Goal: Task Accomplishment & Management: Use online tool/utility

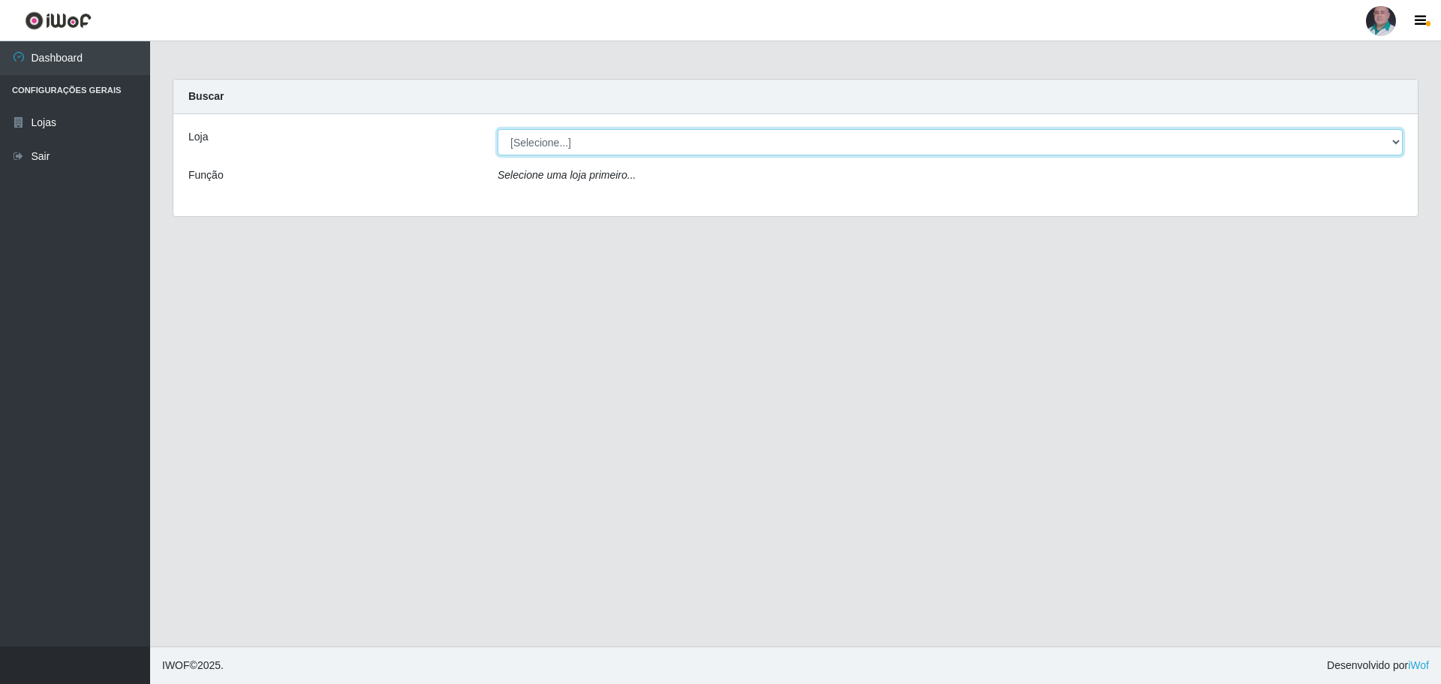
click at [1395, 142] on select "[Selecione...] Mar Vermelho - Loja 05" at bounding box center [950, 142] width 905 height 26
select select "252"
click at [498, 129] on select "[Selecione...] Mar Vermelho - Loja 05" at bounding box center [950, 142] width 905 height 26
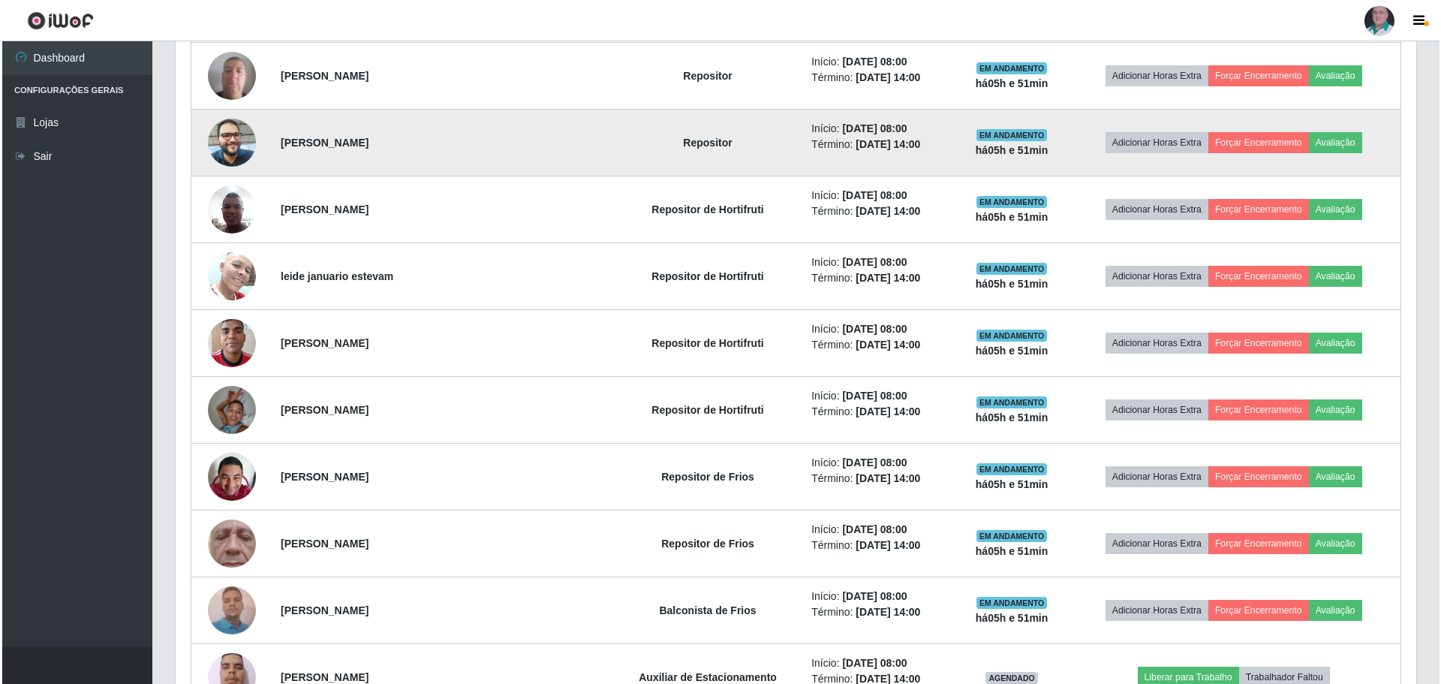
scroll to position [751, 0]
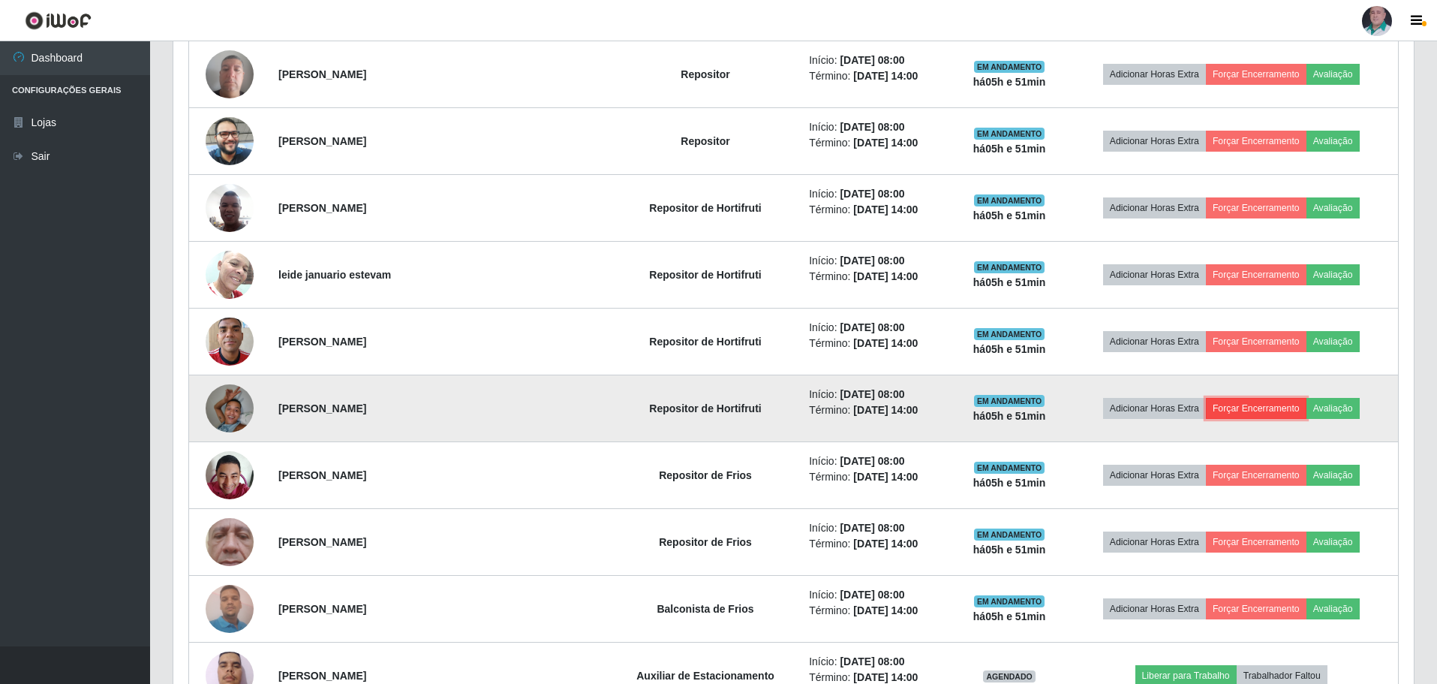
click at [1224, 406] on button "Forçar Encerramento" at bounding box center [1256, 408] width 101 height 21
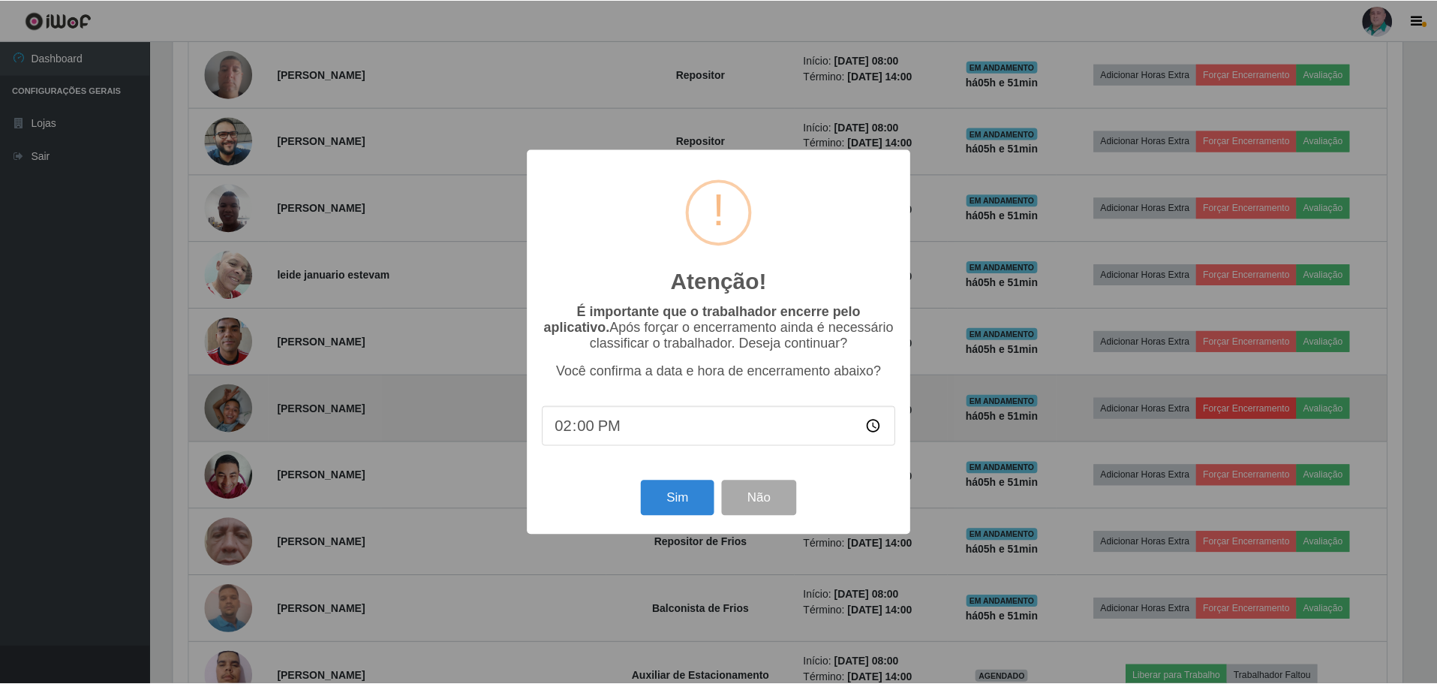
scroll to position [311, 1233]
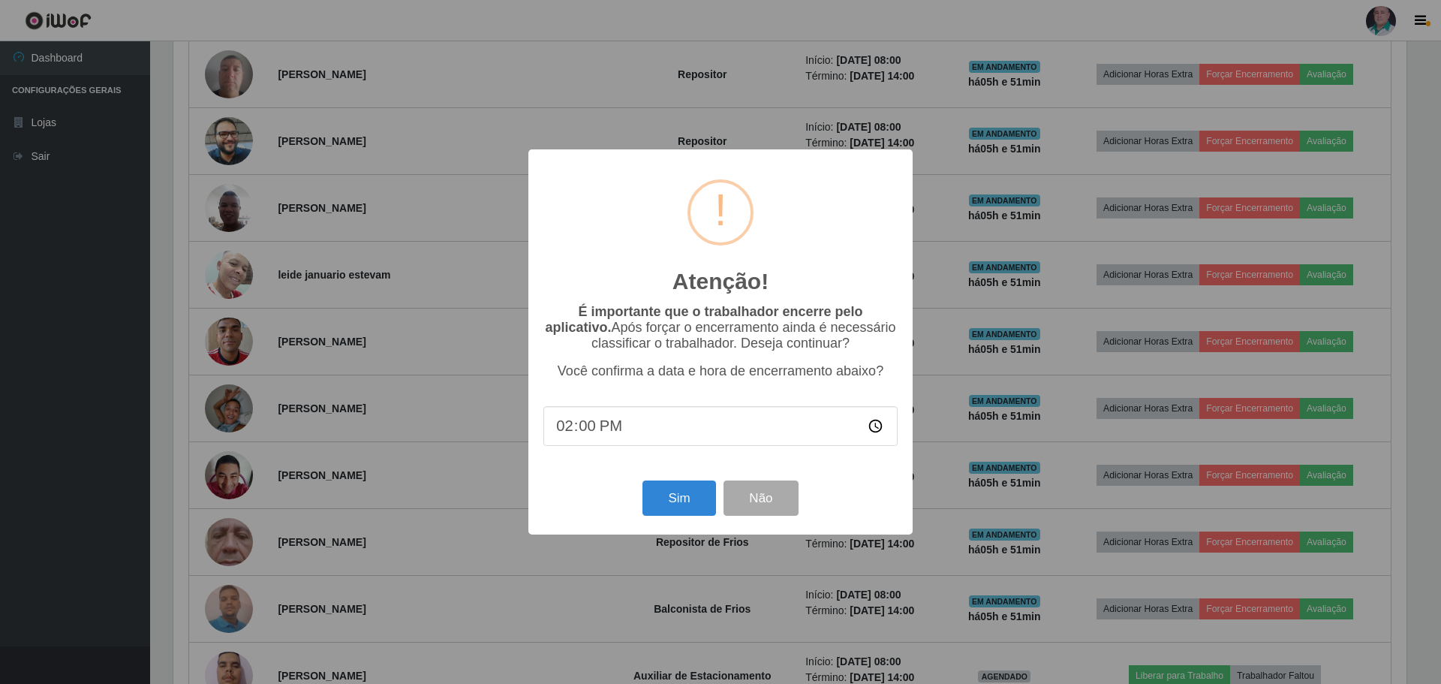
click at [569, 435] on input "14:00" at bounding box center [720, 426] width 354 height 40
click at [570, 434] on input "14:00" at bounding box center [720, 426] width 354 height 40
type input "13:52"
click at [694, 507] on button "Sim" at bounding box center [678, 497] width 73 height 35
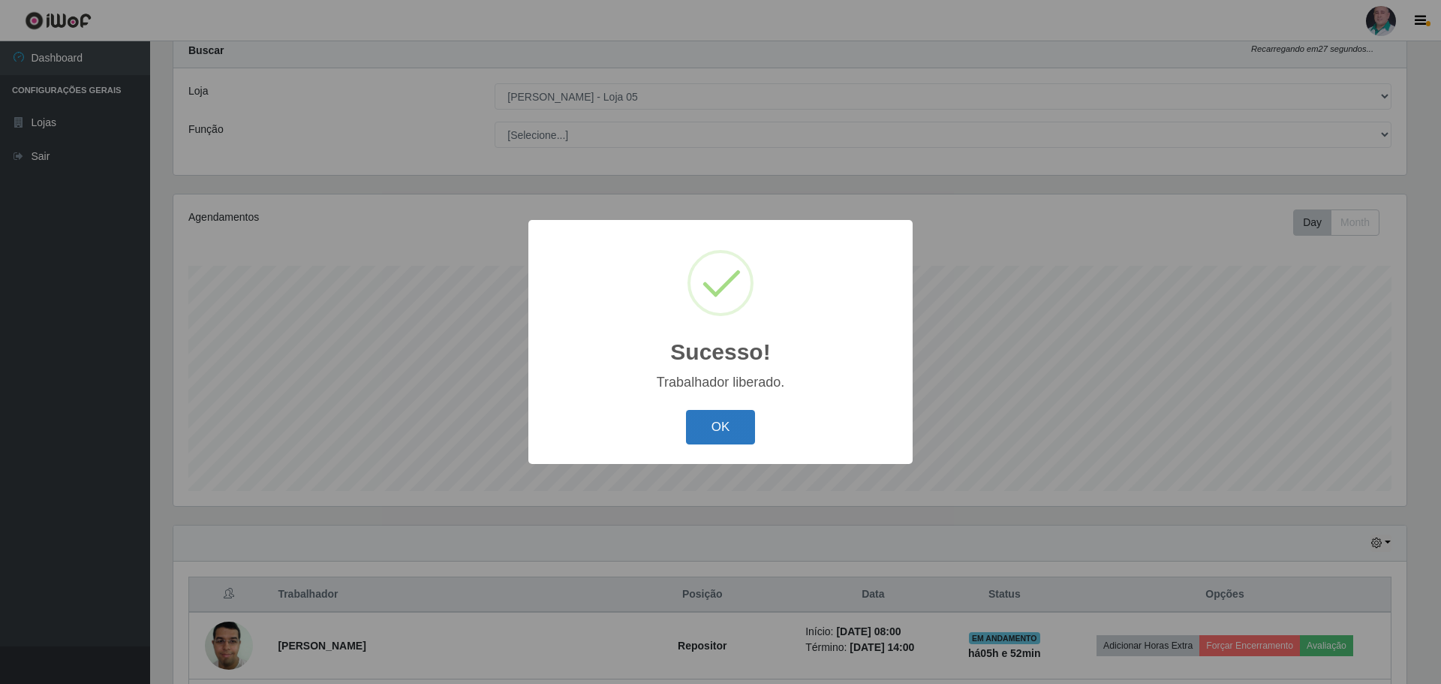
click at [721, 432] on button "OK" at bounding box center [721, 427] width 70 height 35
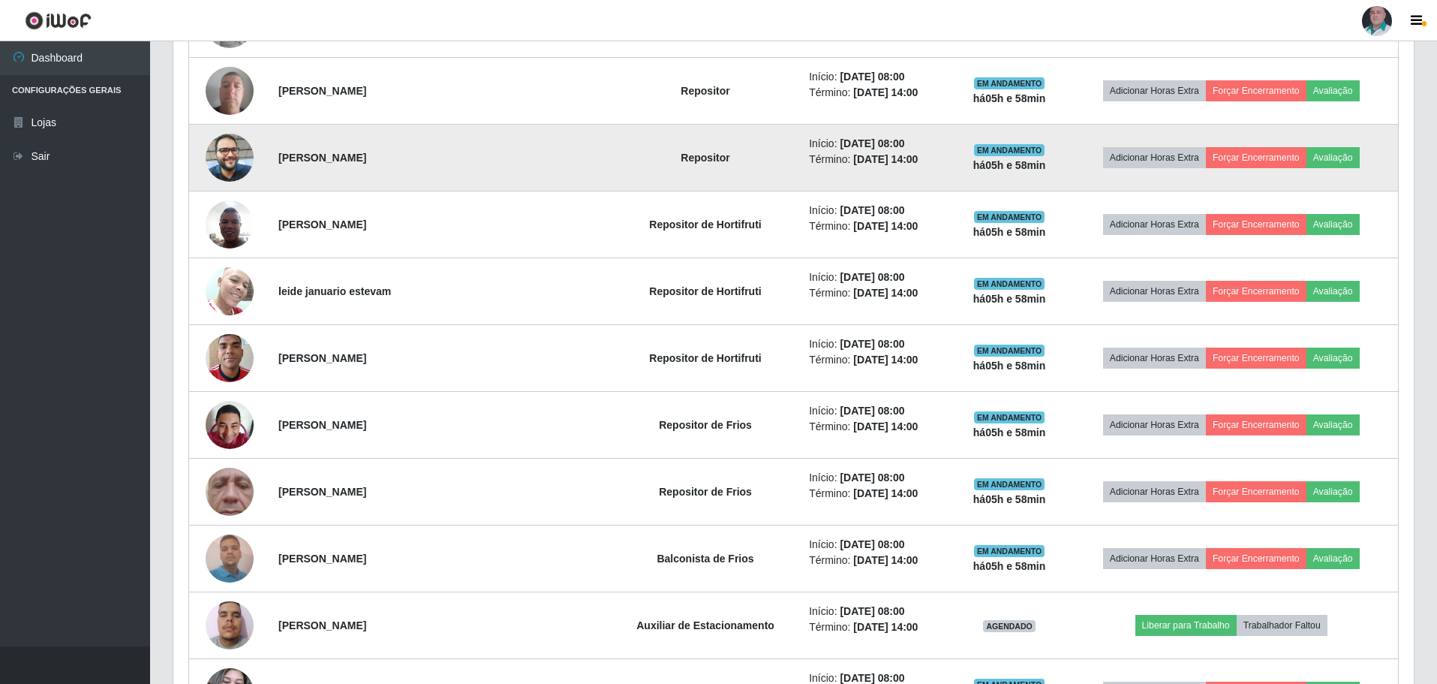
scroll to position [871, 0]
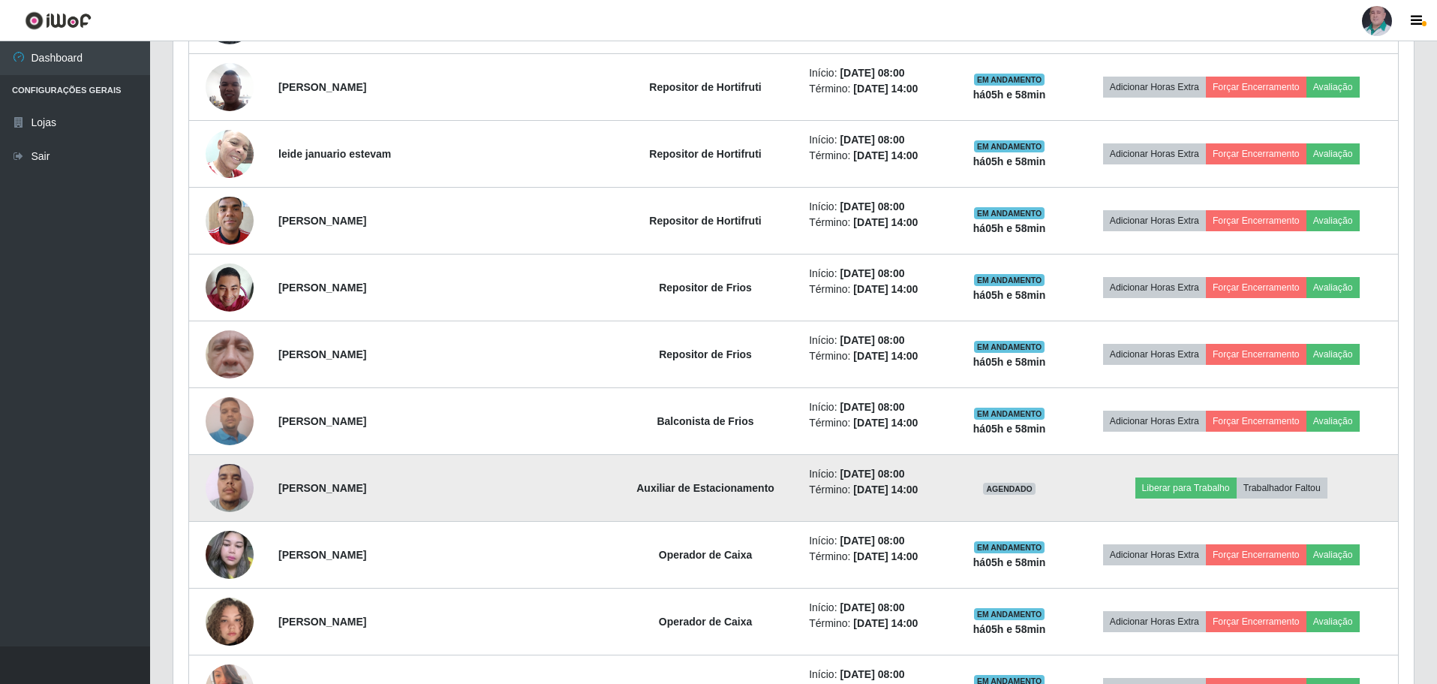
click at [230, 490] on img at bounding box center [230, 488] width 48 height 64
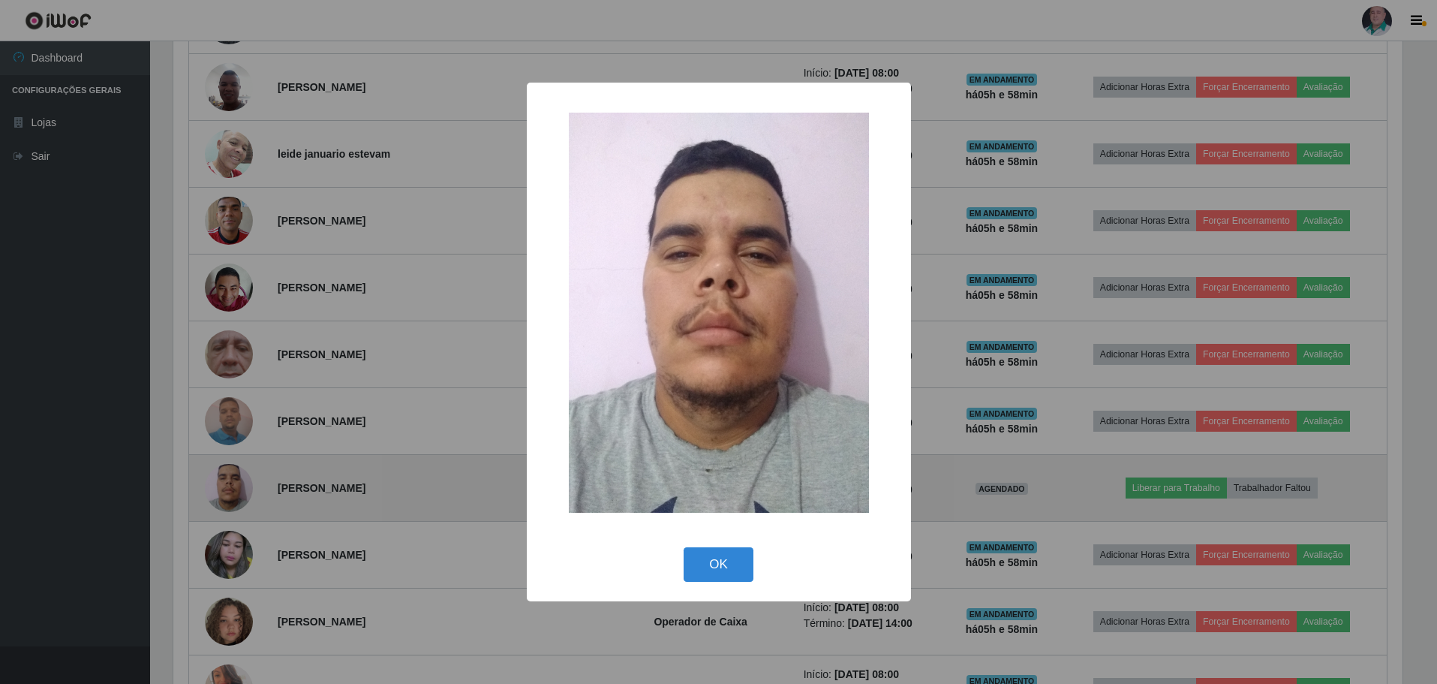
scroll to position [311, 1233]
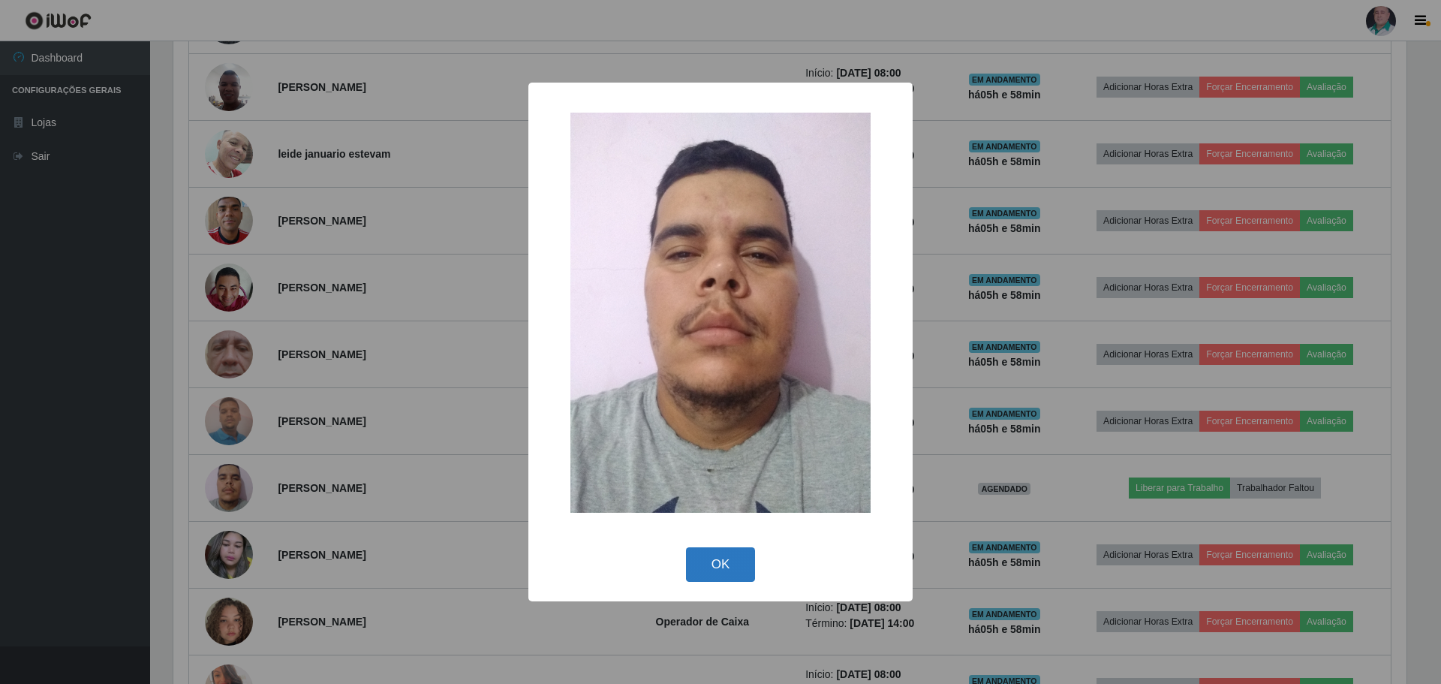
click at [736, 560] on button "OK" at bounding box center [721, 564] width 70 height 35
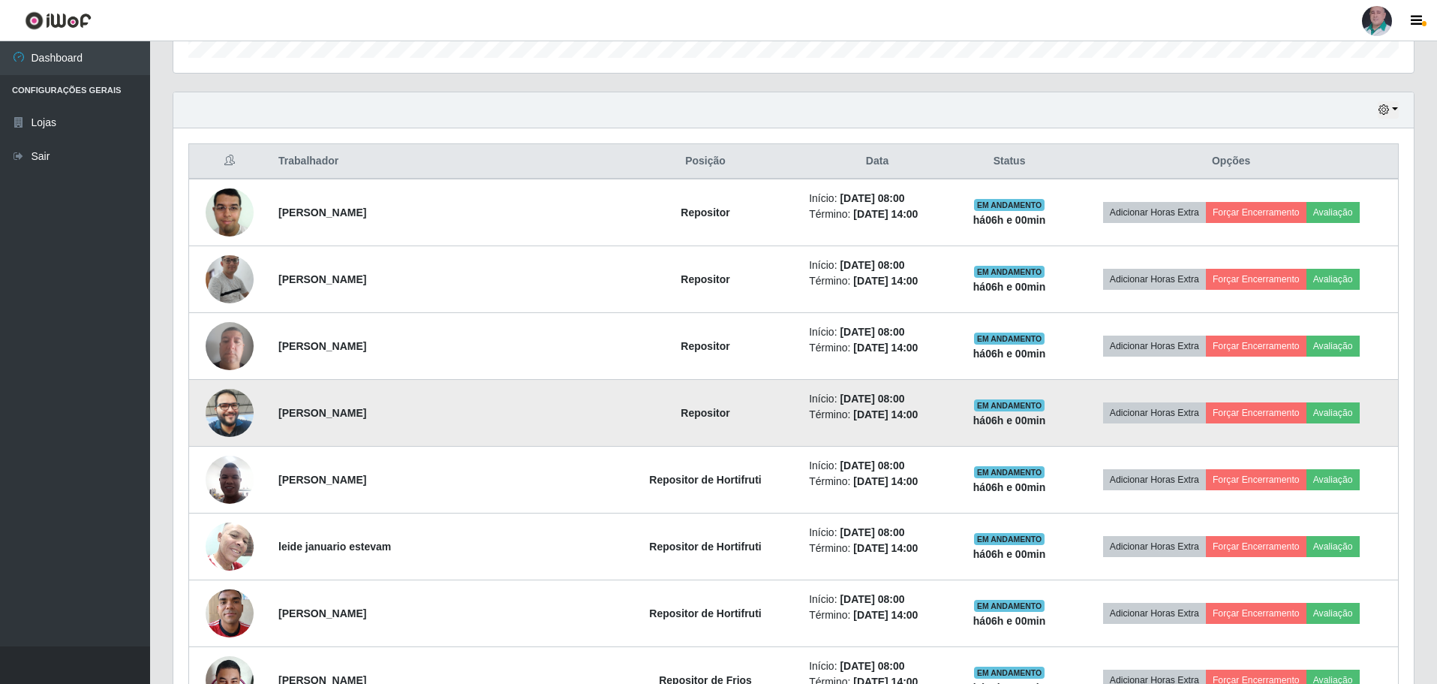
scroll to position [525, 0]
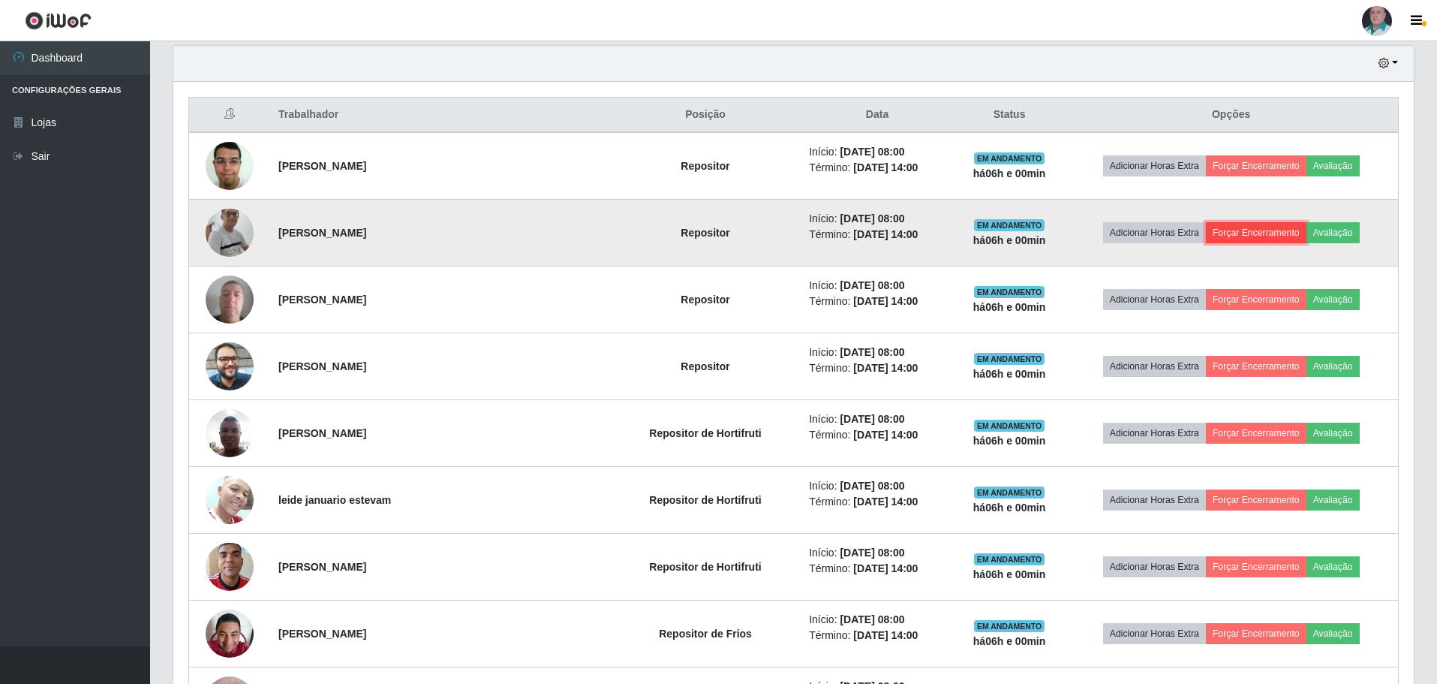
click at [1263, 234] on button "Forçar Encerramento" at bounding box center [1256, 232] width 101 height 21
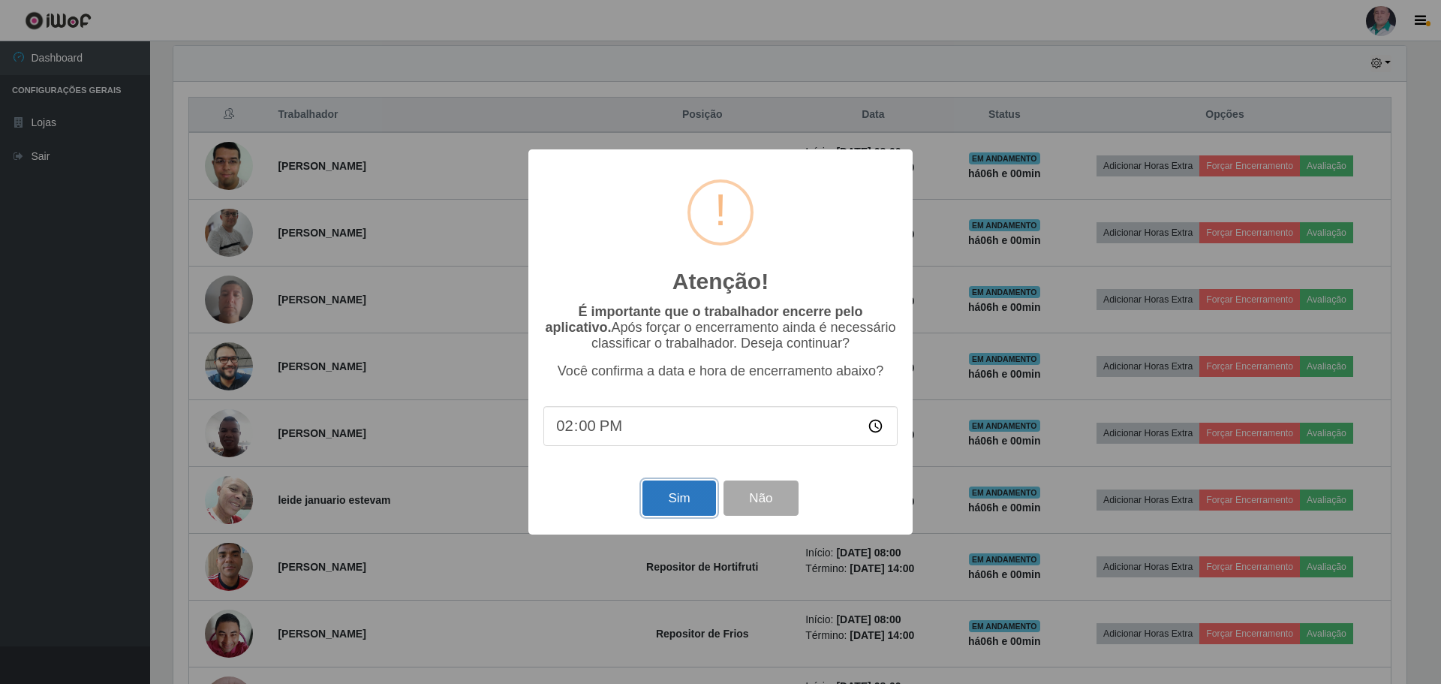
click at [686, 503] on button "Sim" at bounding box center [678, 497] width 73 height 35
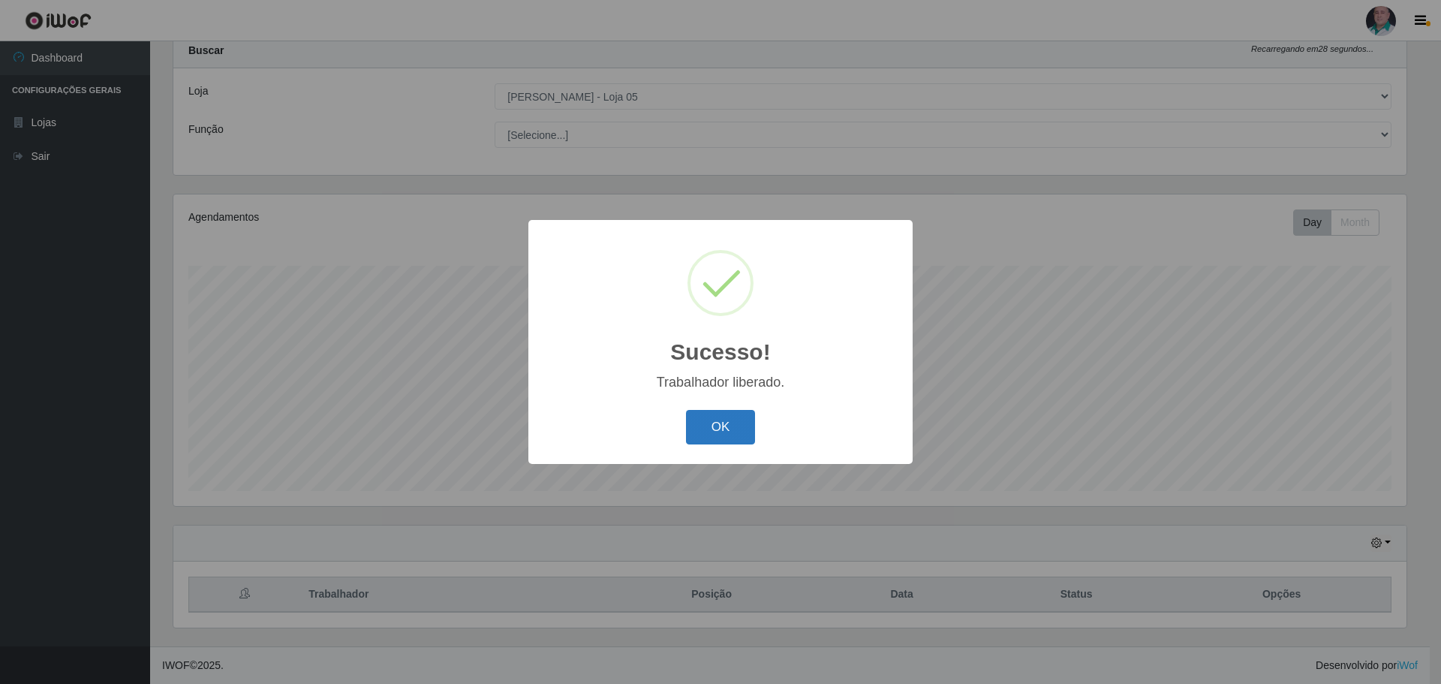
click at [718, 416] on button "OK" at bounding box center [721, 427] width 70 height 35
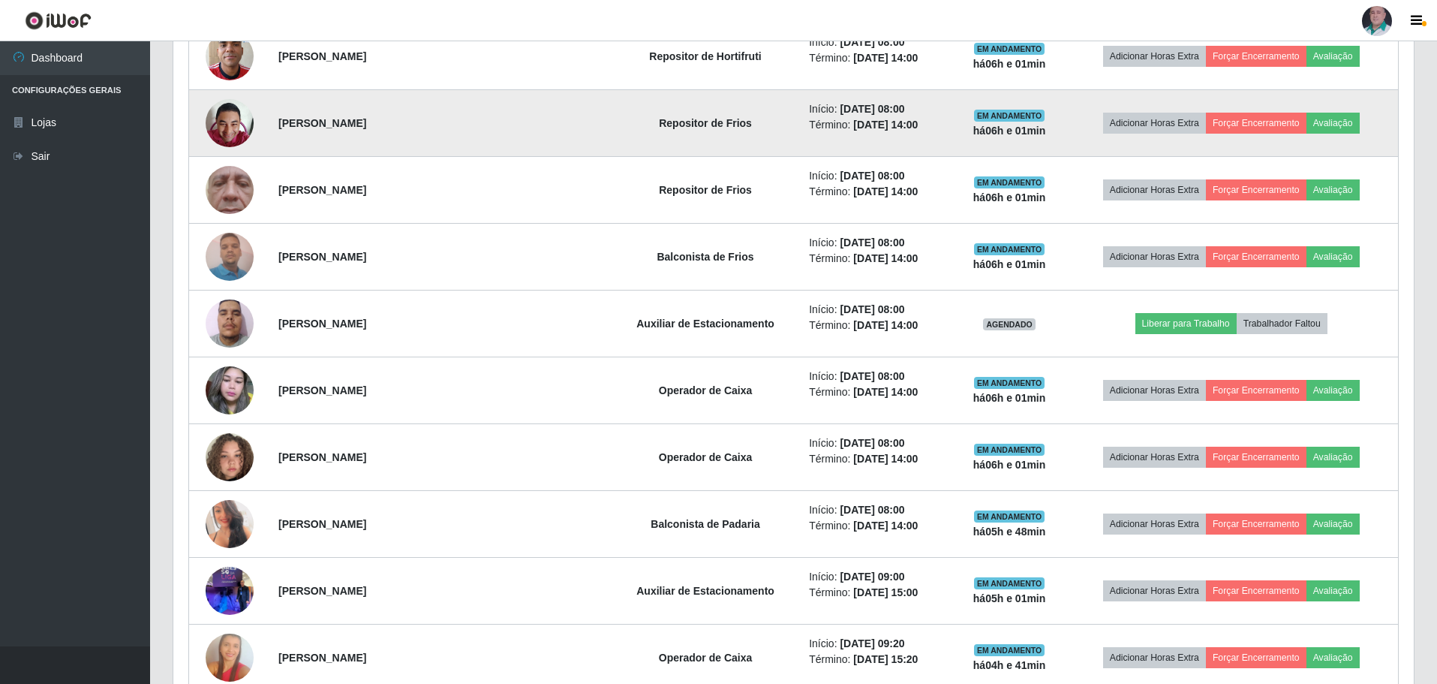
scroll to position [1097, 0]
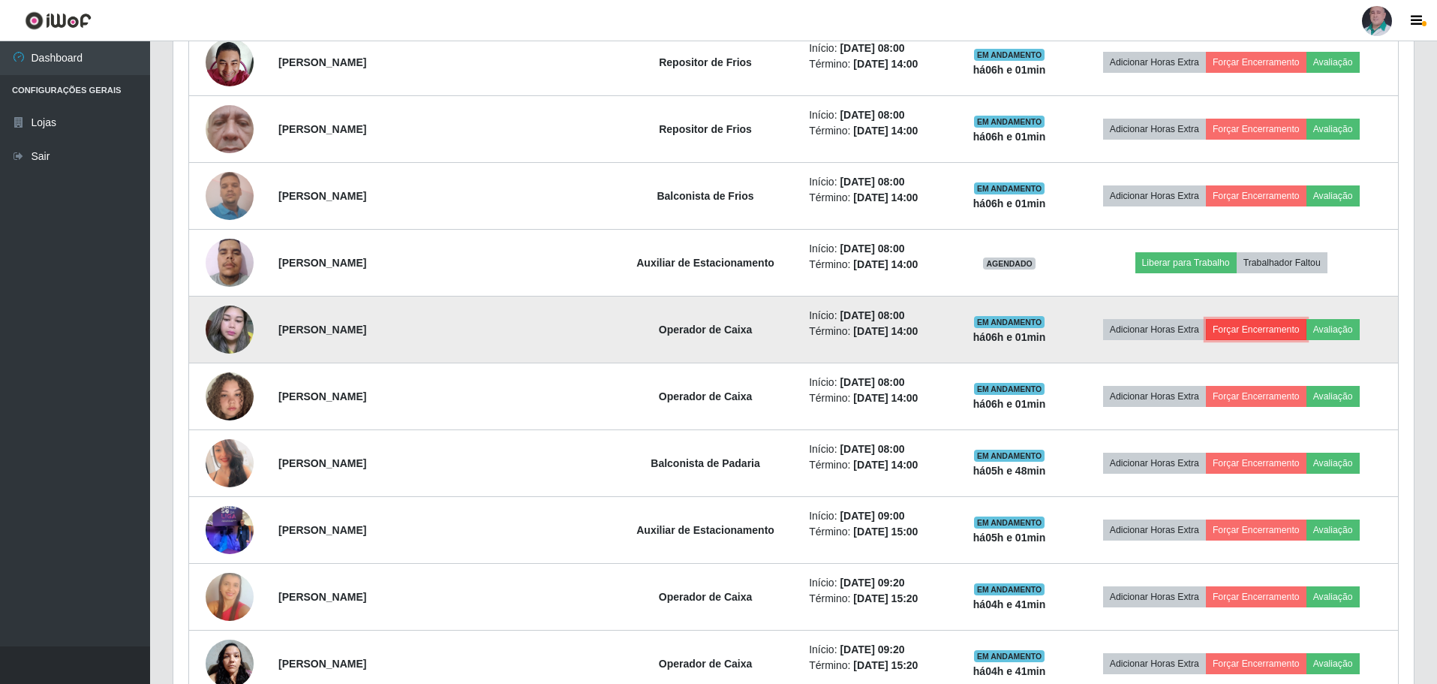
click at [1235, 325] on button "Forçar Encerramento" at bounding box center [1256, 329] width 101 height 21
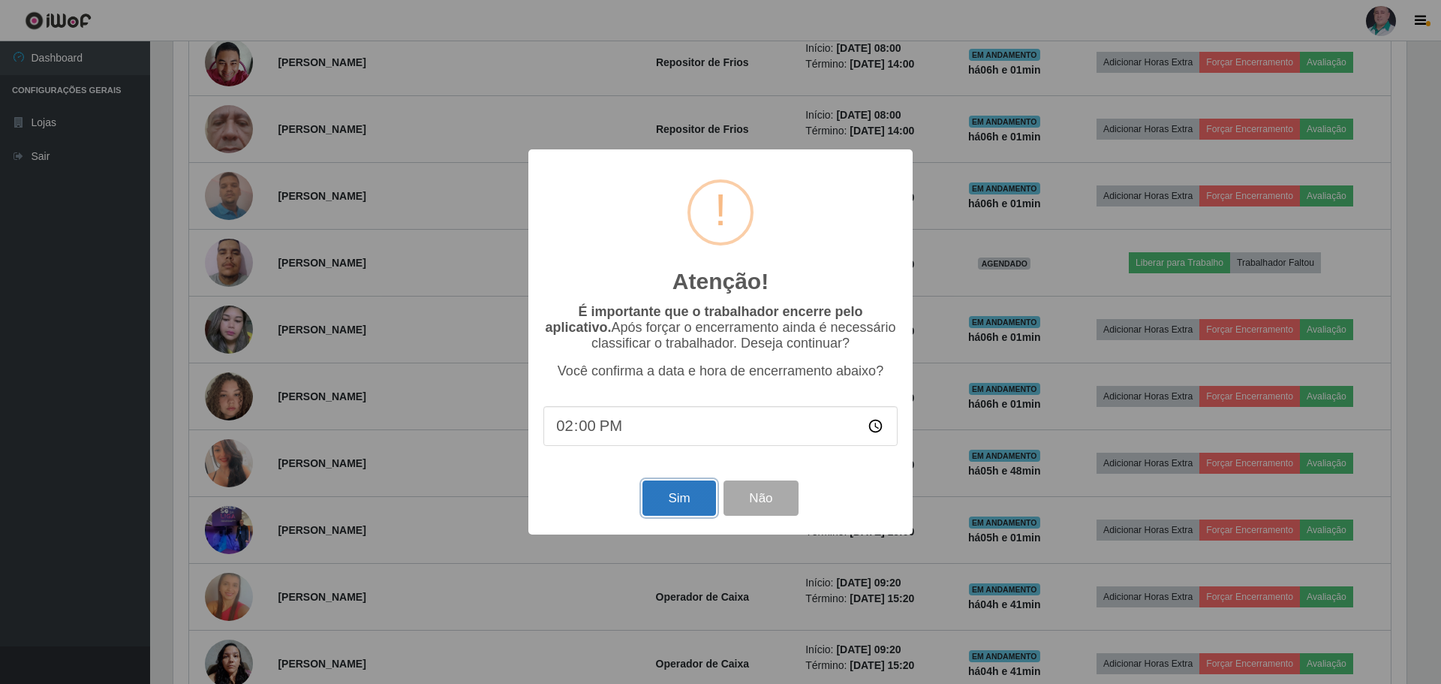
click at [676, 501] on button "Sim" at bounding box center [678, 497] width 73 height 35
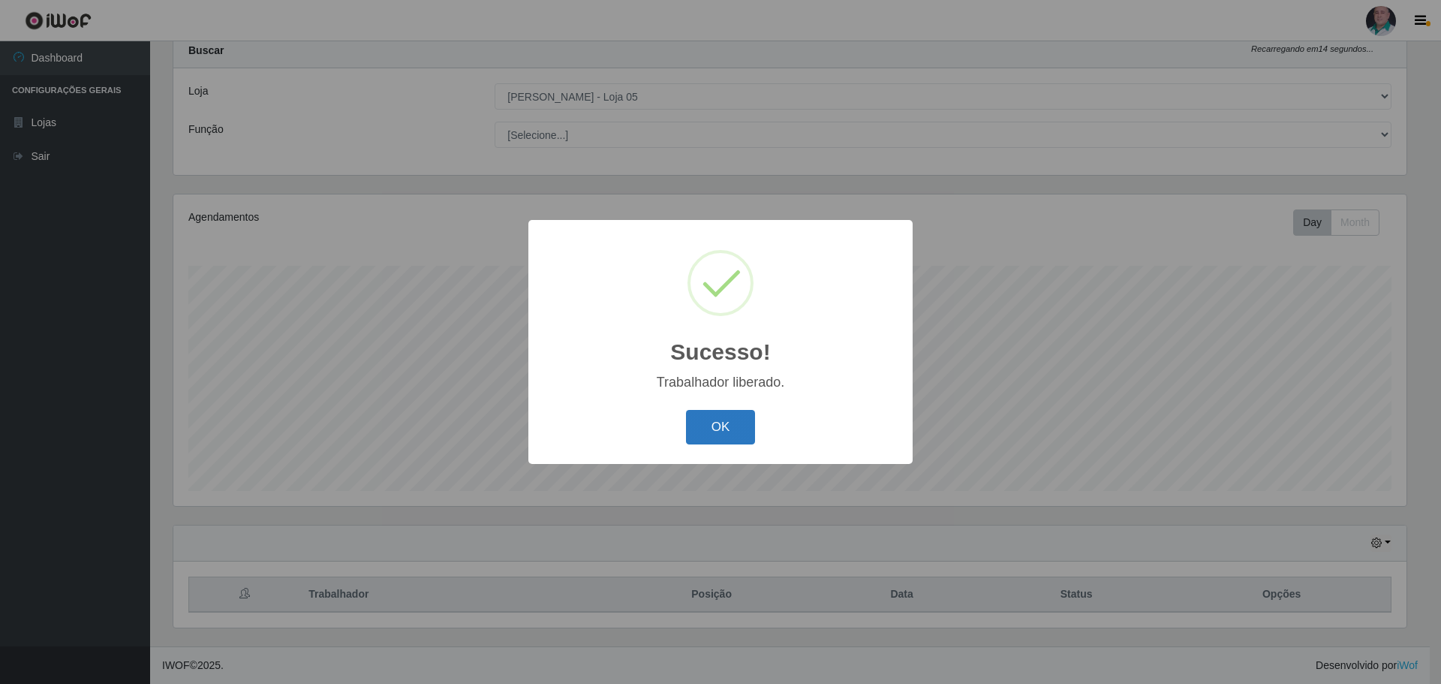
click at [703, 435] on button "OK" at bounding box center [721, 427] width 70 height 35
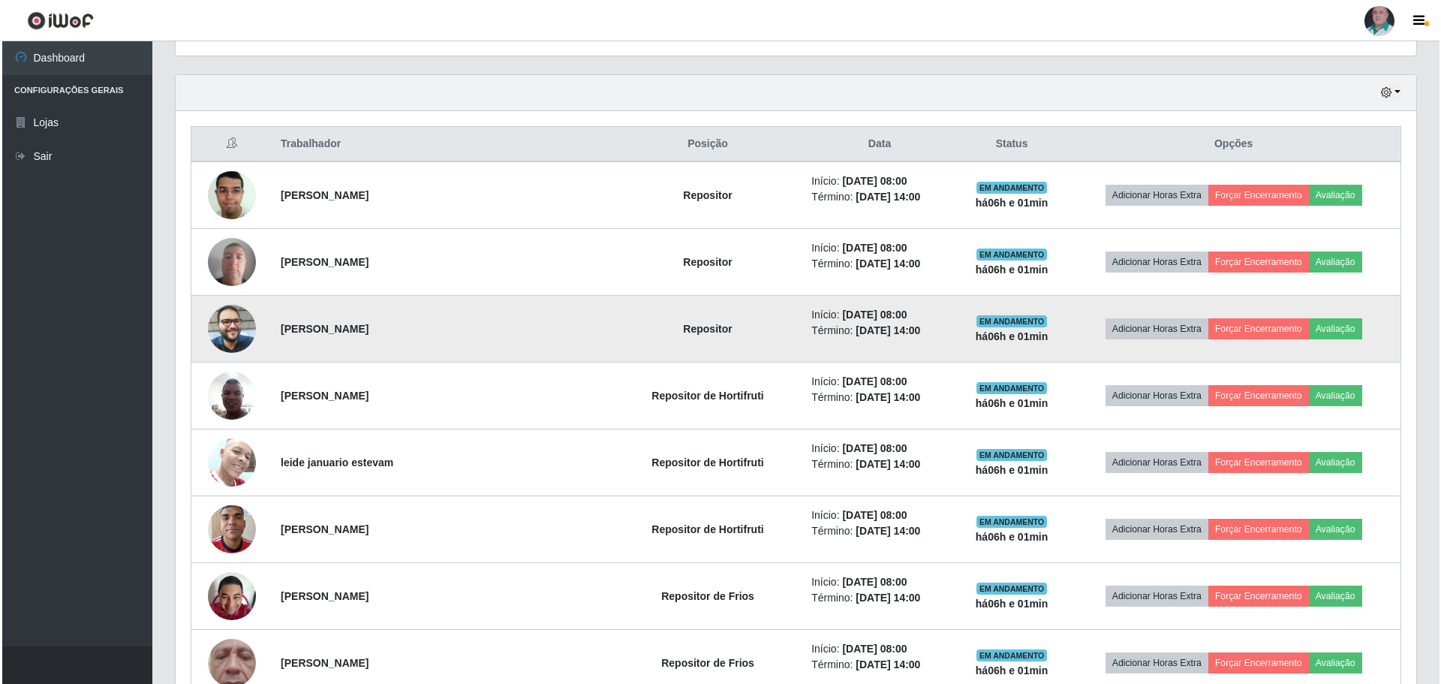
scroll to position [571, 0]
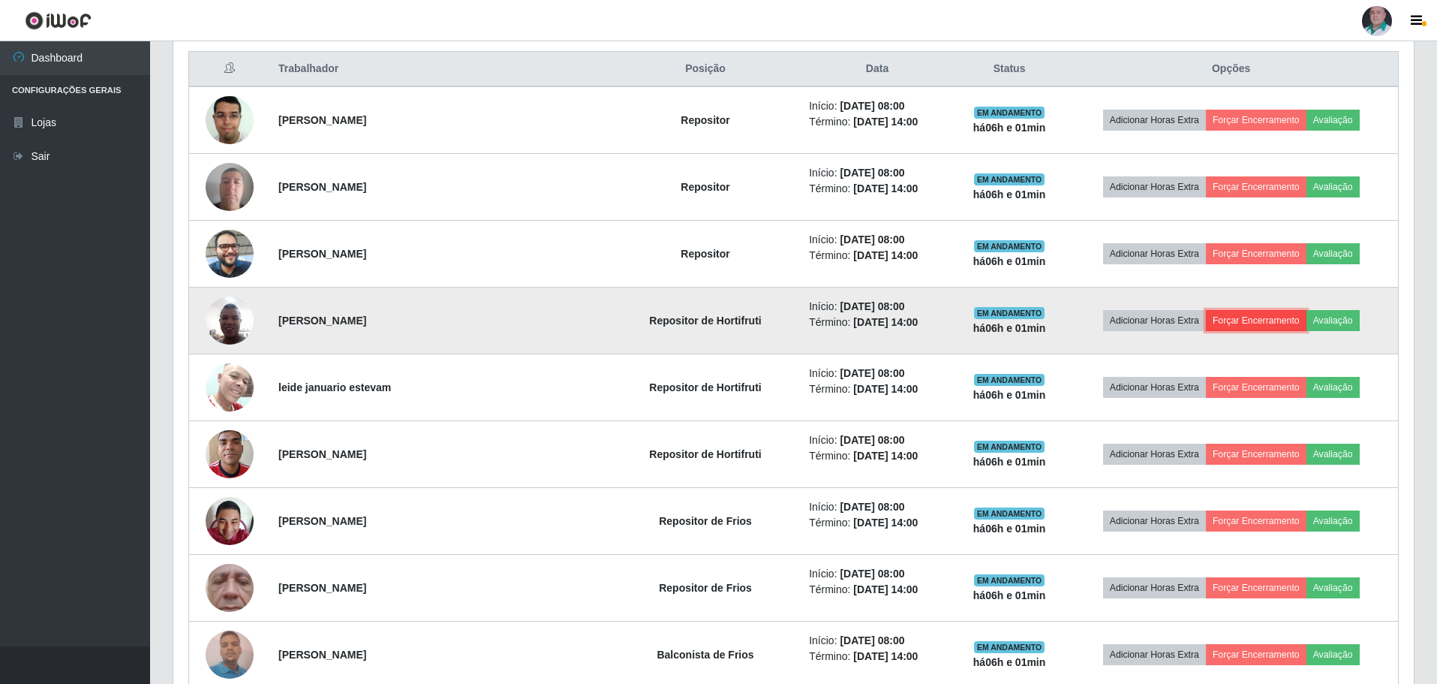
click at [1239, 317] on button "Forçar Encerramento" at bounding box center [1256, 320] width 101 height 21
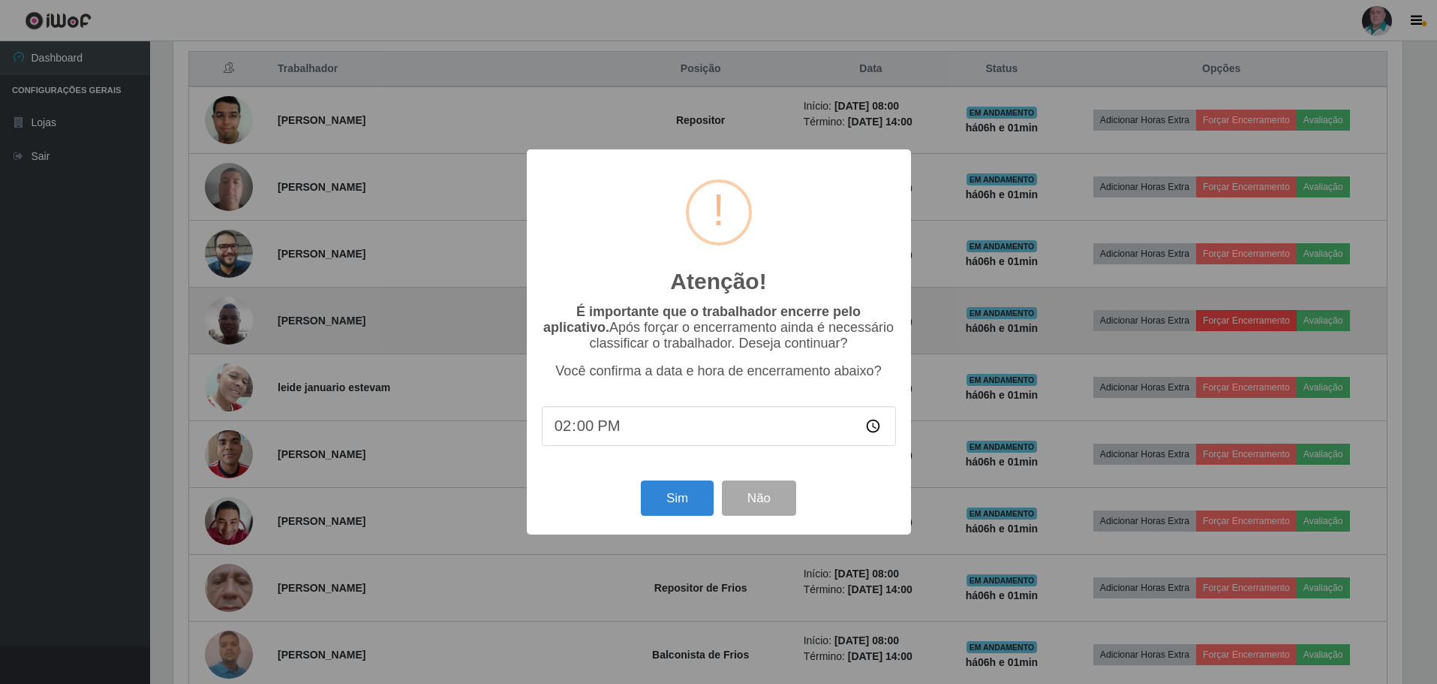
scroll to position [311, 1233]
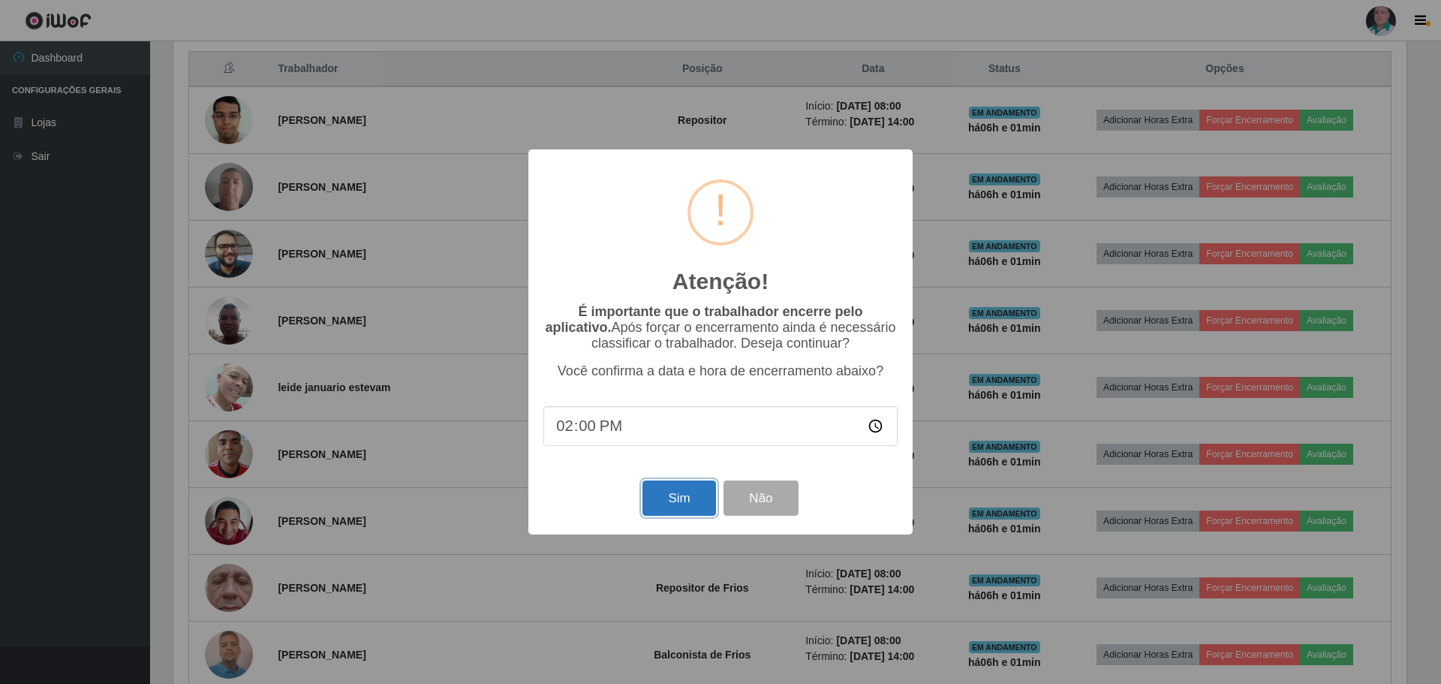
click at [662, 504] on button "Sim" at bounding box center [678, 497] width 73 height 35
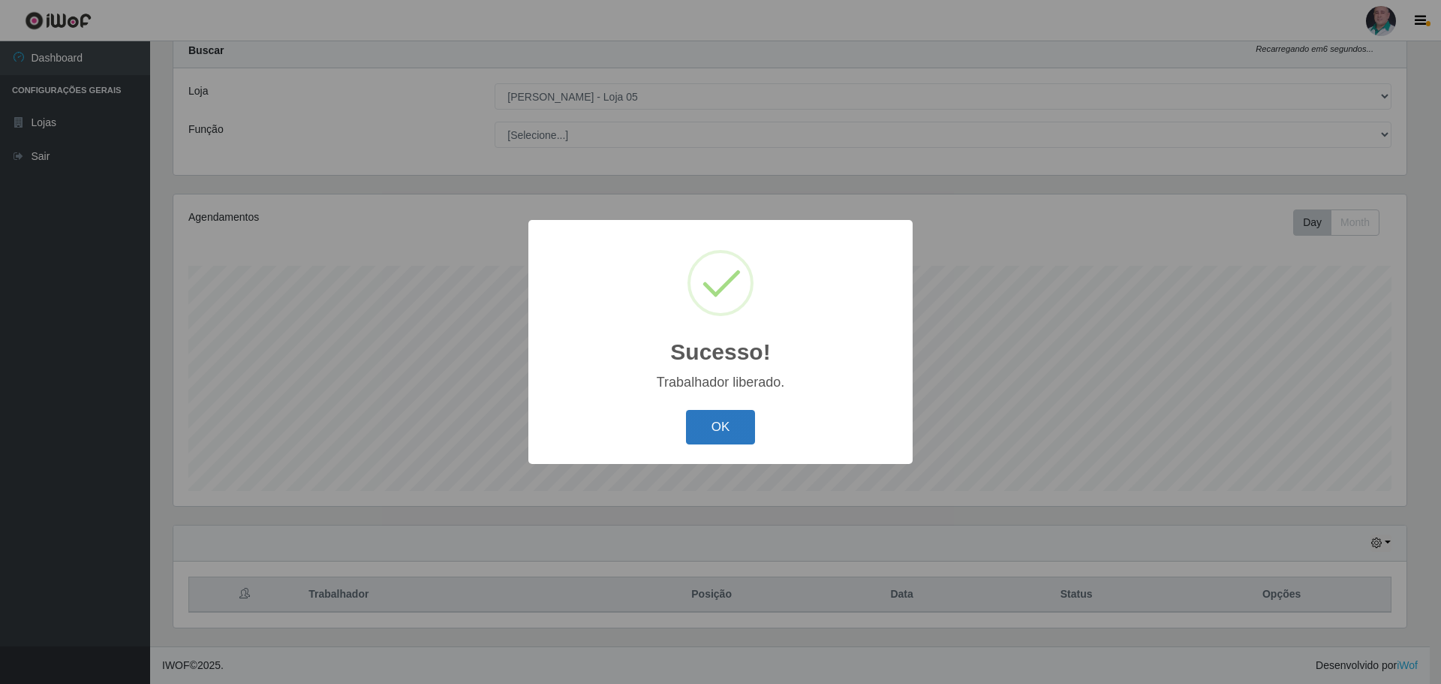
click at [708, 427] on button "OK" at bounding box center [721, 427] width 70 height 35
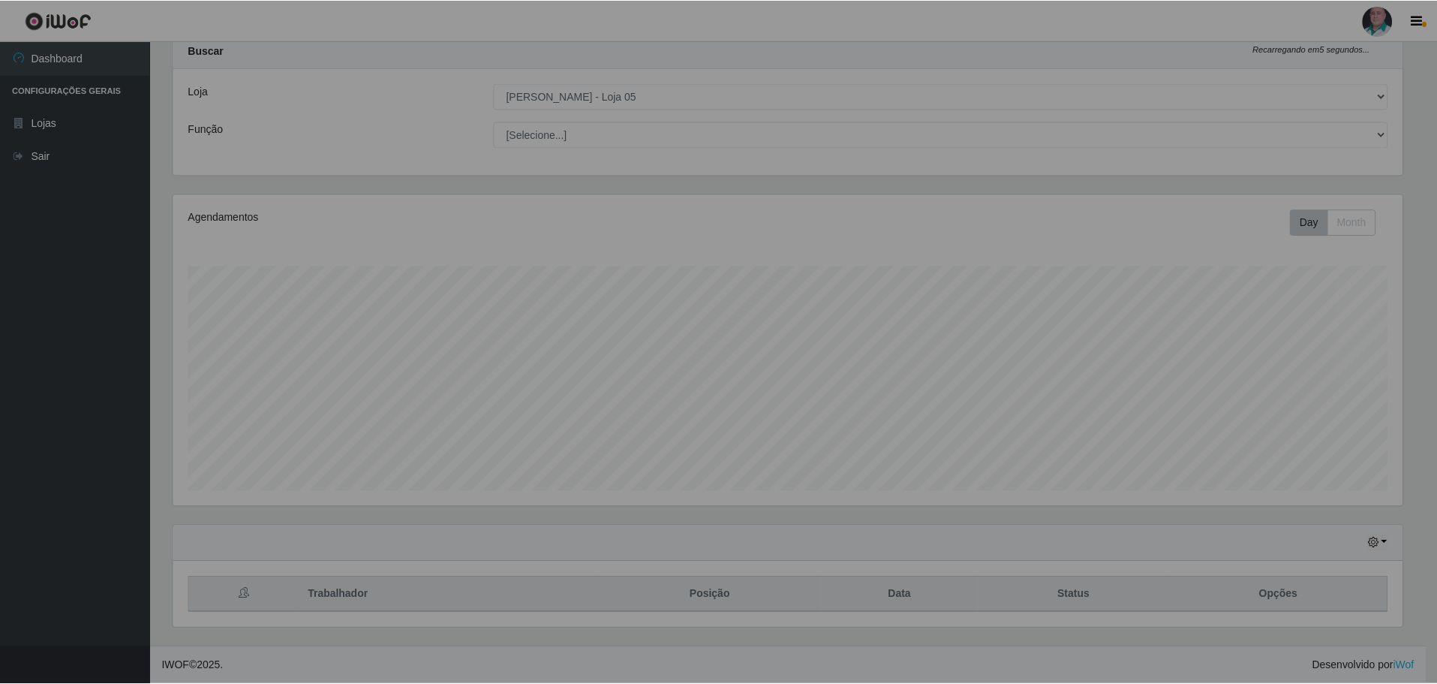
scroll to position [0, 0]
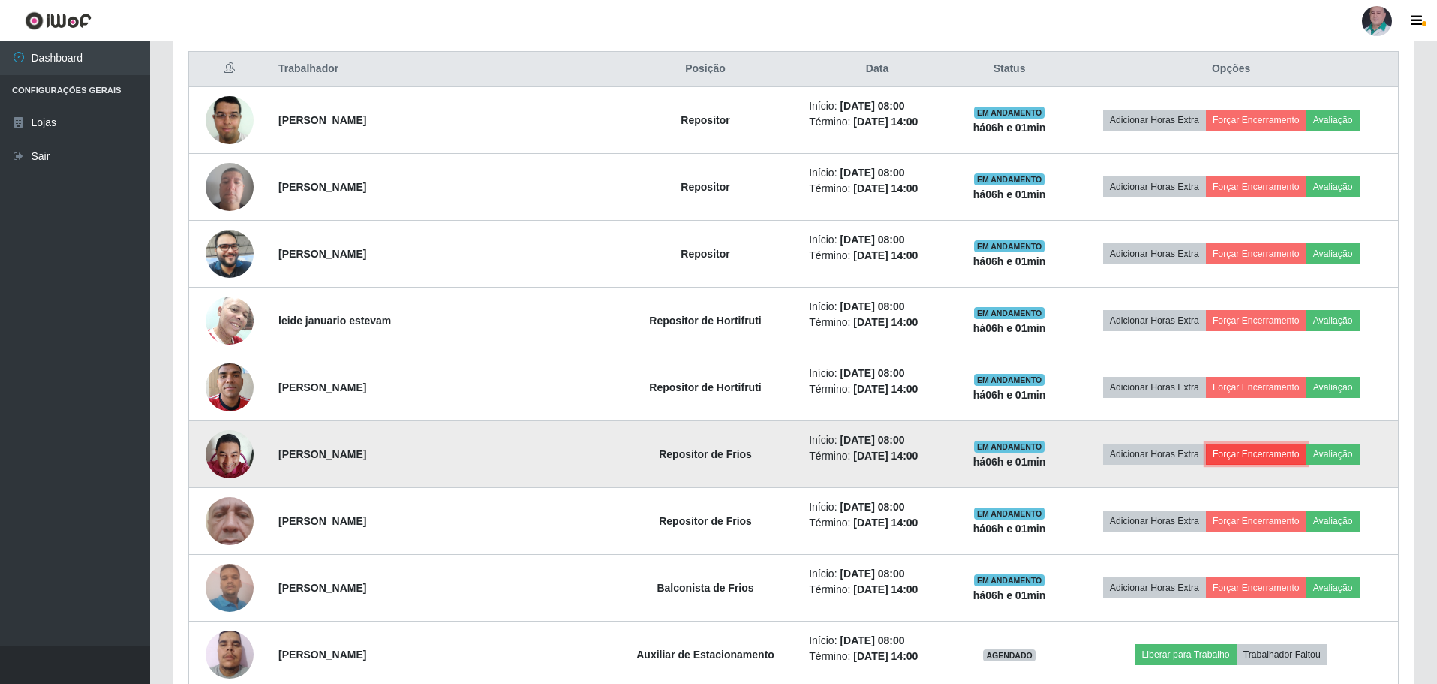
click at [1259, 448] on button "Forçar Encerramento" at bounding box center [1256, 454] width 101 height 21
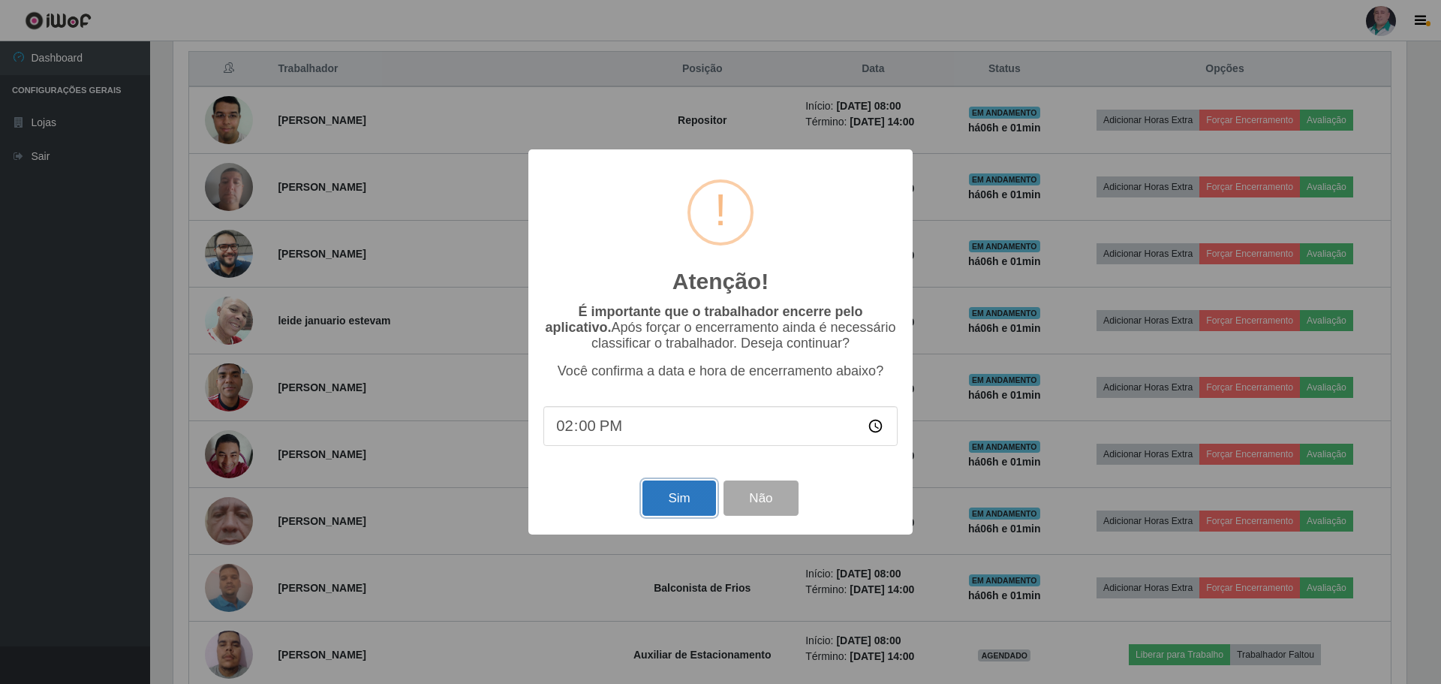
click at [684, 490] on button "Sim" at bounding box center [678, 497] width 73 height 35
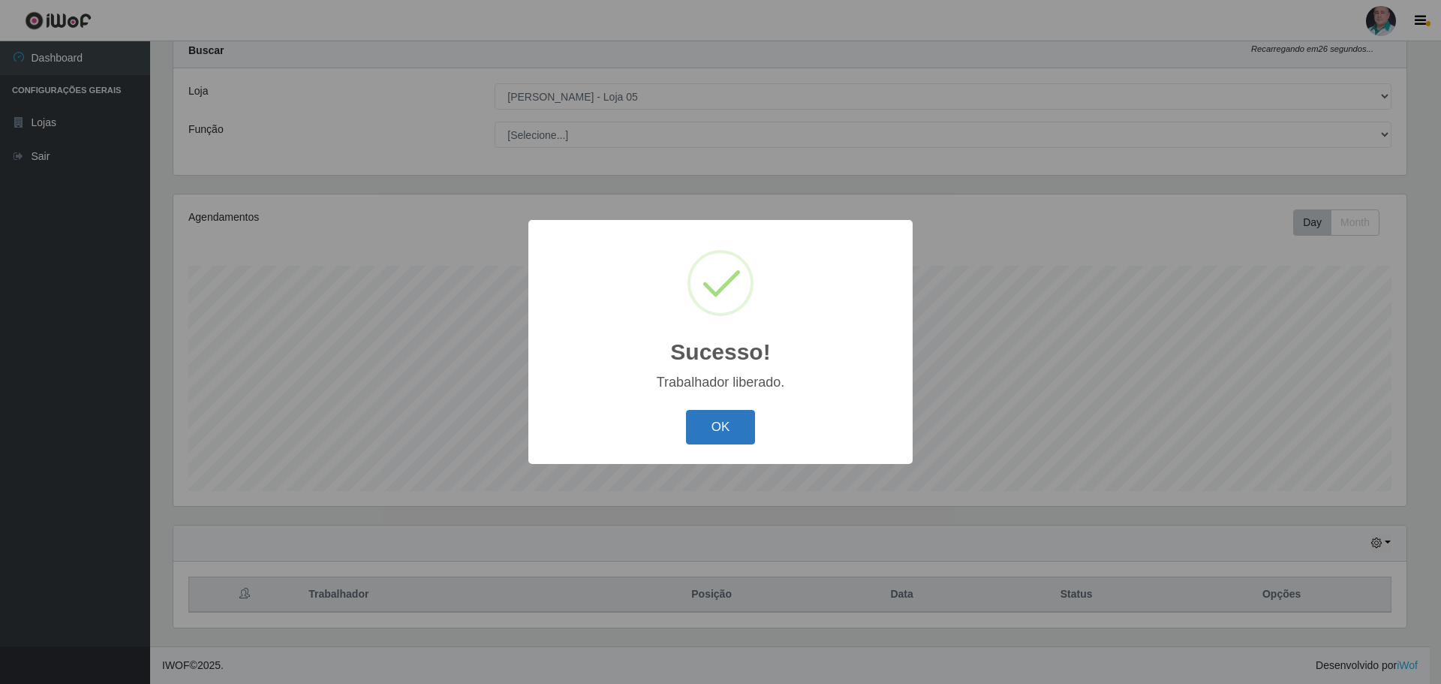
click at [703, 429] on button "OK" at bounding box center [721, 427] width 70 height 35
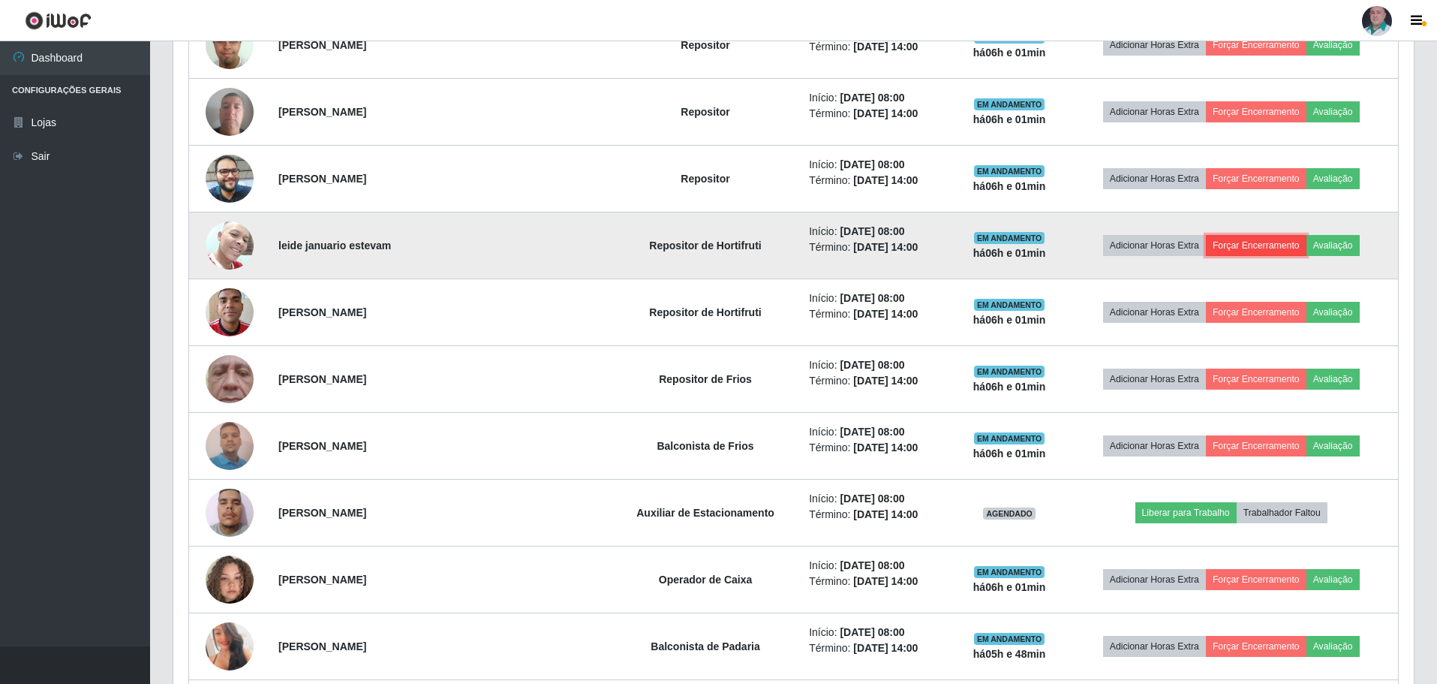
click at [1257, 246] on button "Forçar Encerramento" at bounding box center [1256, 245] width 101 height 21
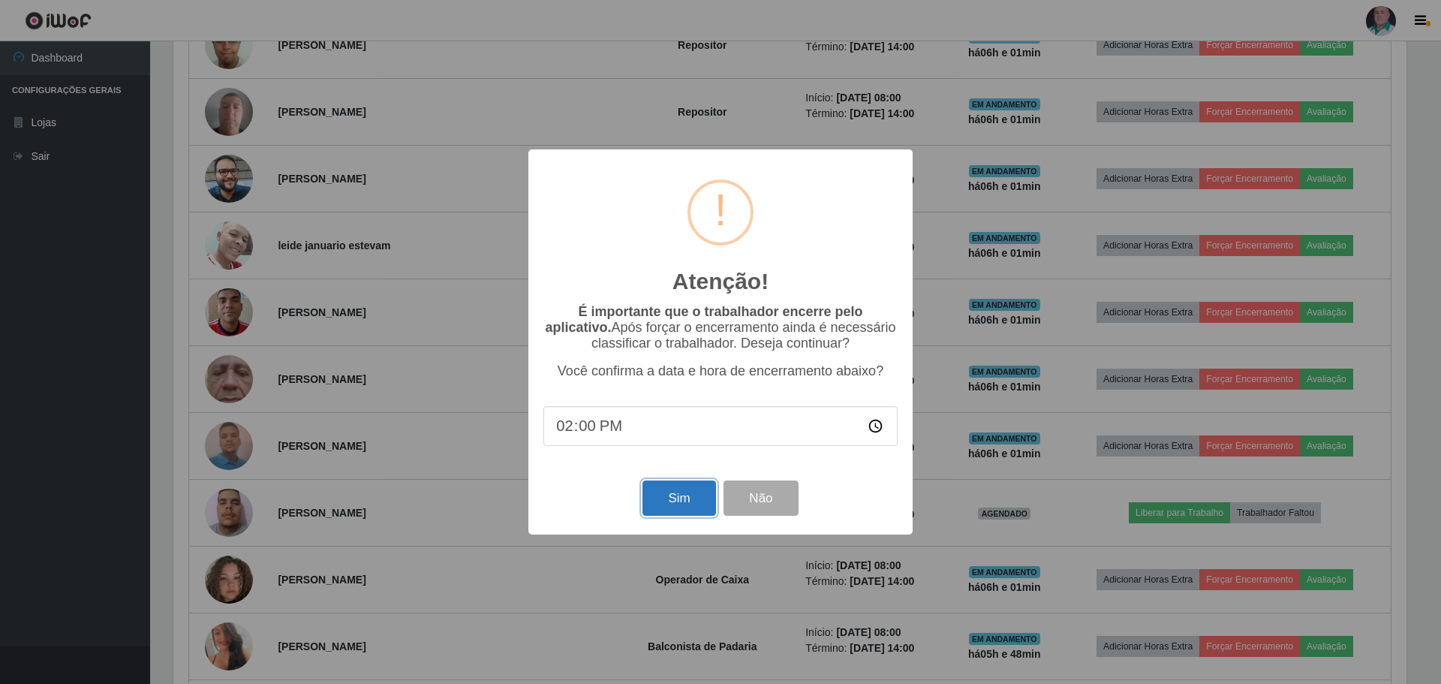
click at [679, 505] on button "Sim" at bounding box center [678, 497] width 73 height 35
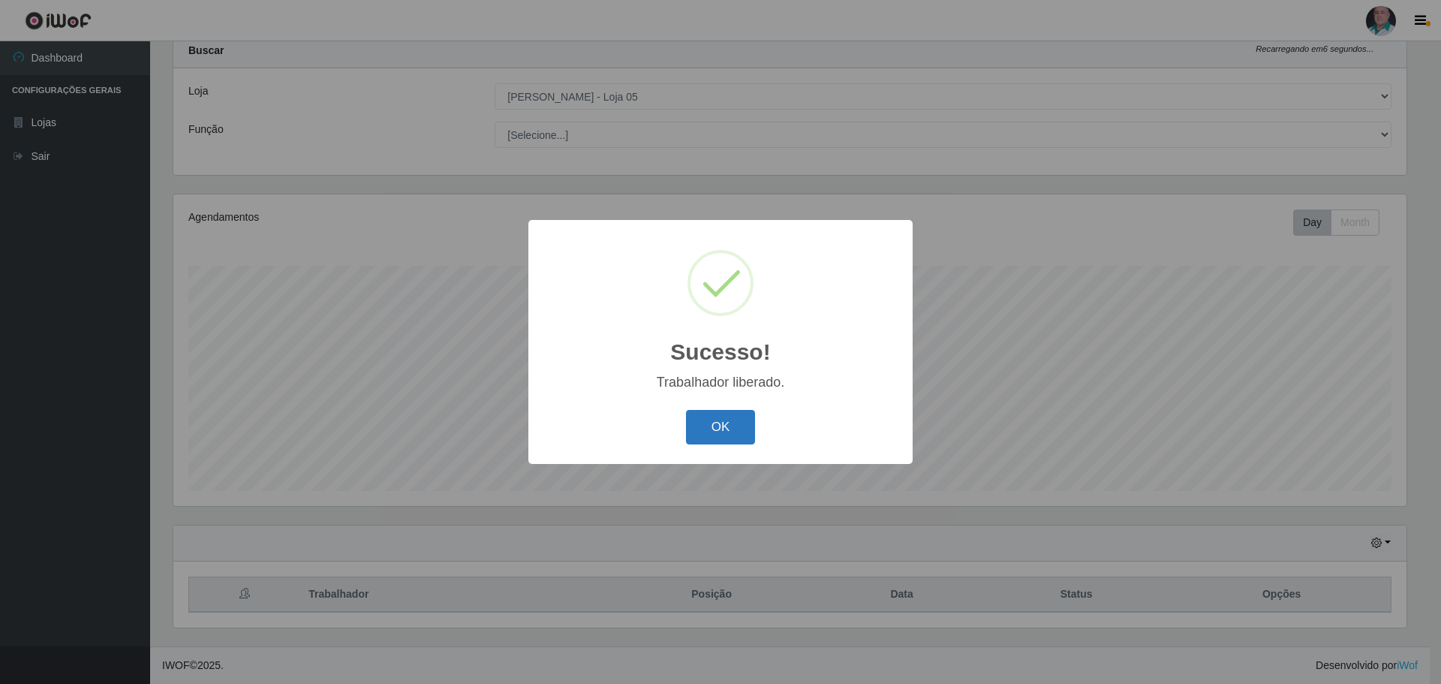
click at [724, 431] on button "OK" at bounding box center [721, 427] width 70 height 35
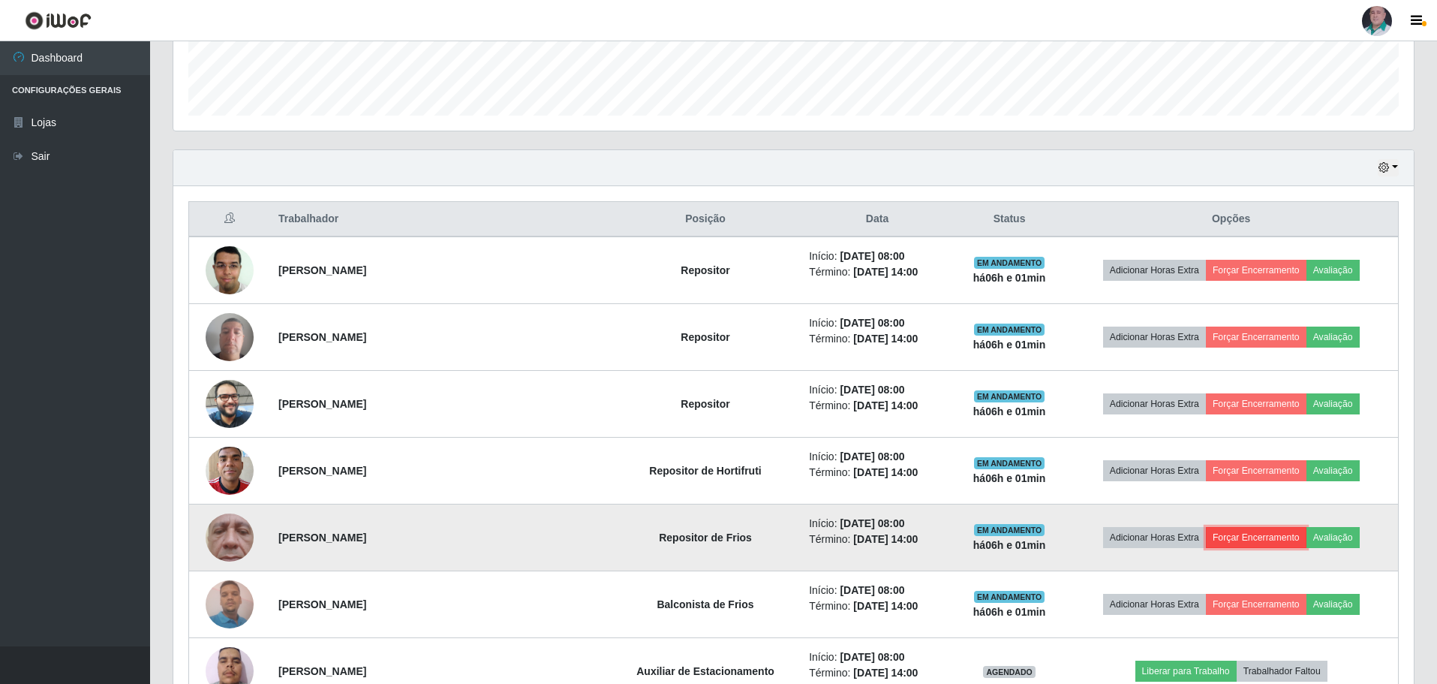
click at [1248, 534] on button "Forçar Encerramento" at bounding box center [1256, 537] width 101 height 21
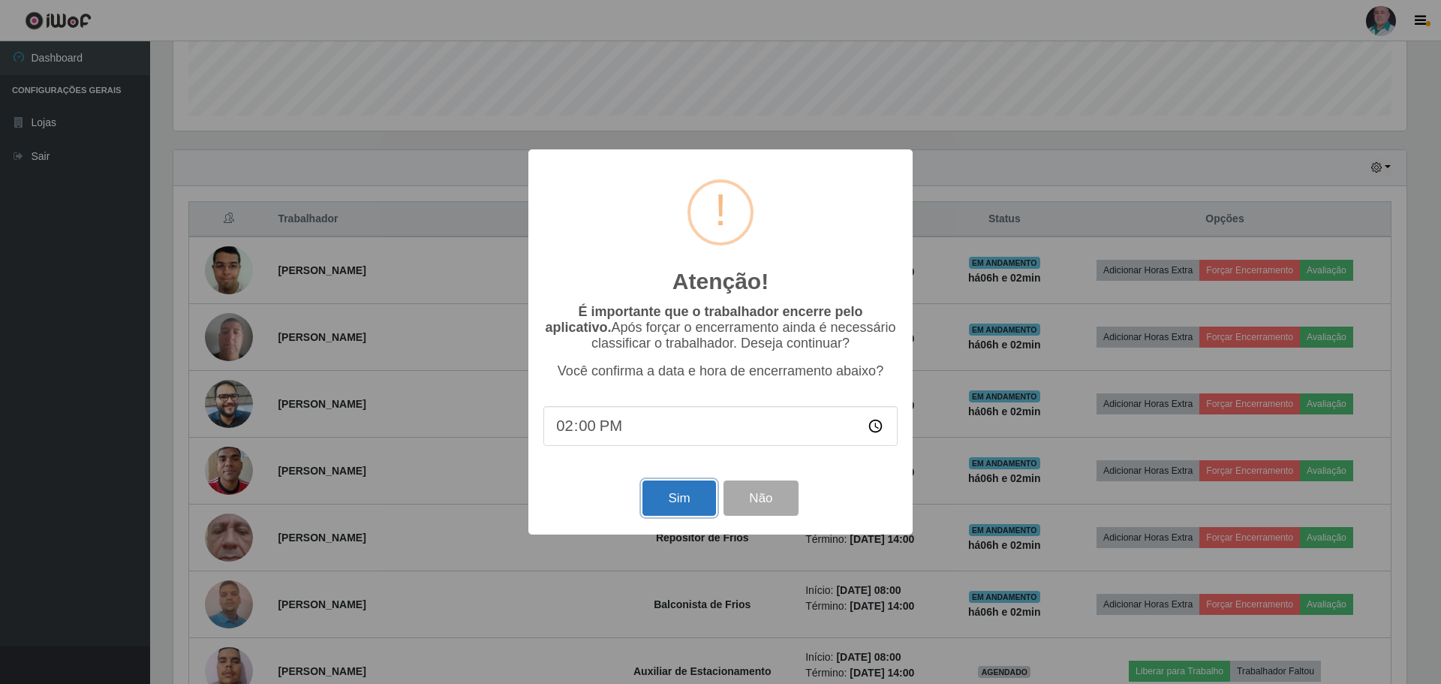
click at [664, 493] on button "Sim" at bounding box center [678, 497] width 73 height 35
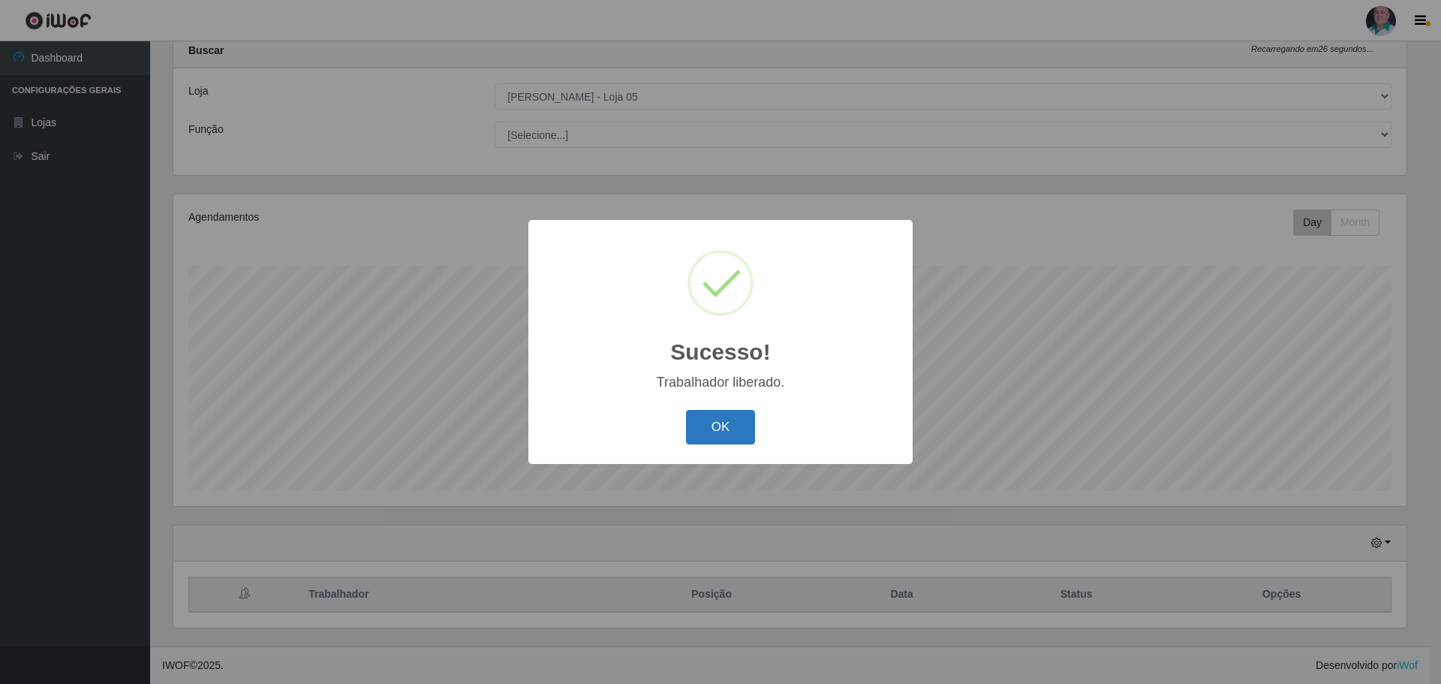
click at [709, 417] on button "OK" at bounding box center [721, 427] width 70 height 35
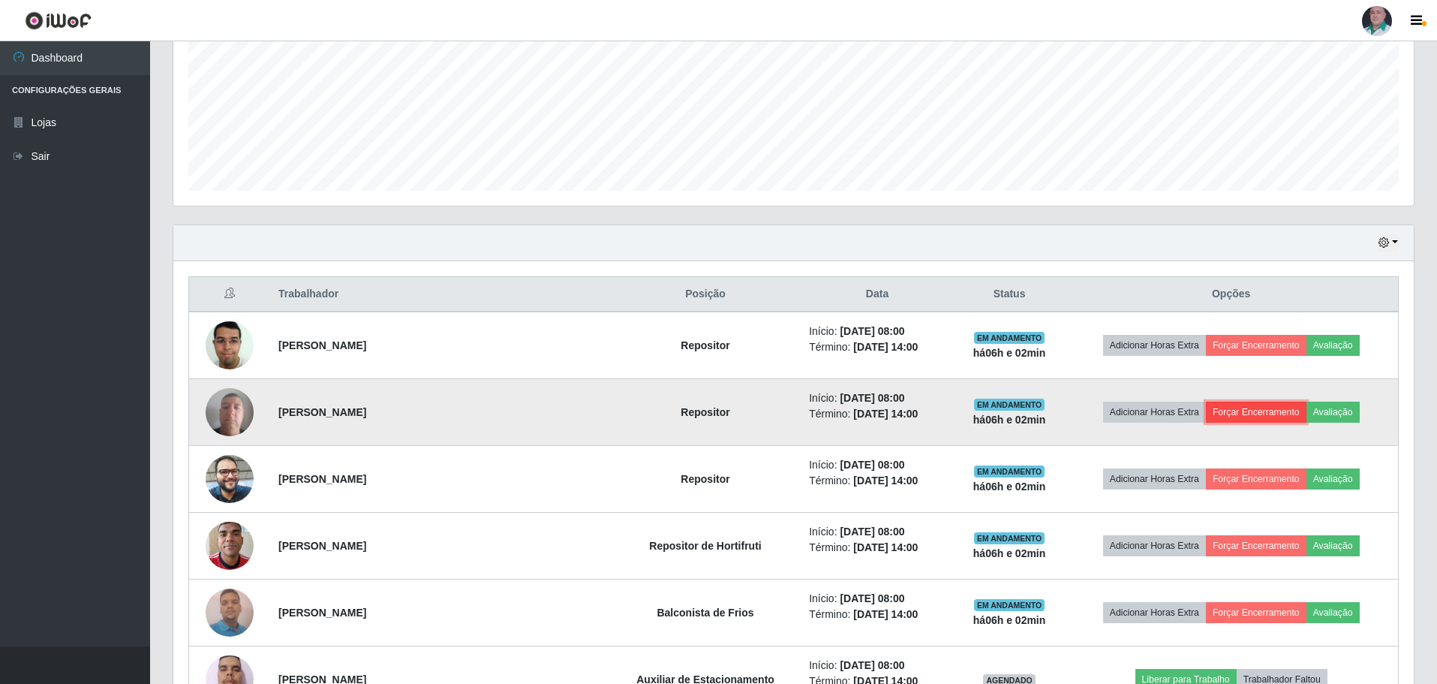
click at [1258, 409] on button "Forçar Encerramento" at bounding box center [1256, 412] width 101 height 21
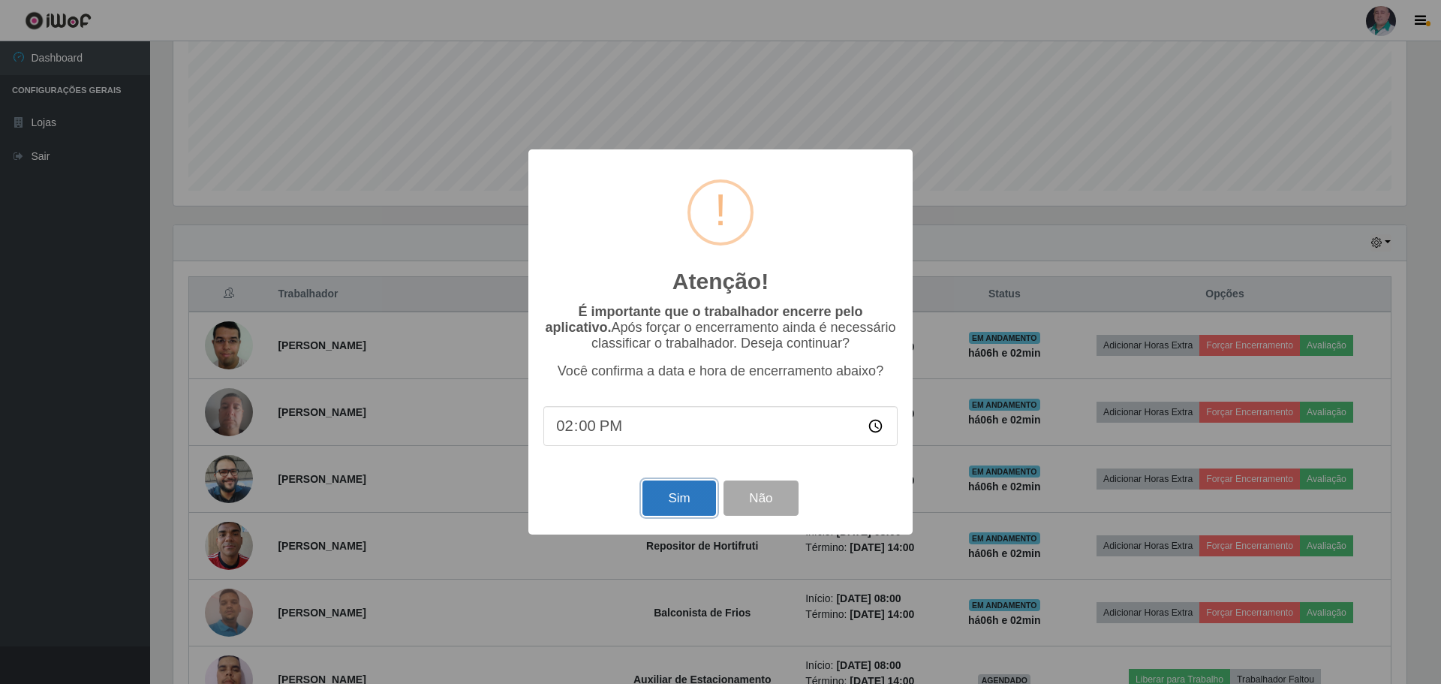
click at [663, 506] on button "Sim" at bounding box center [678, 497] width 73 height 35
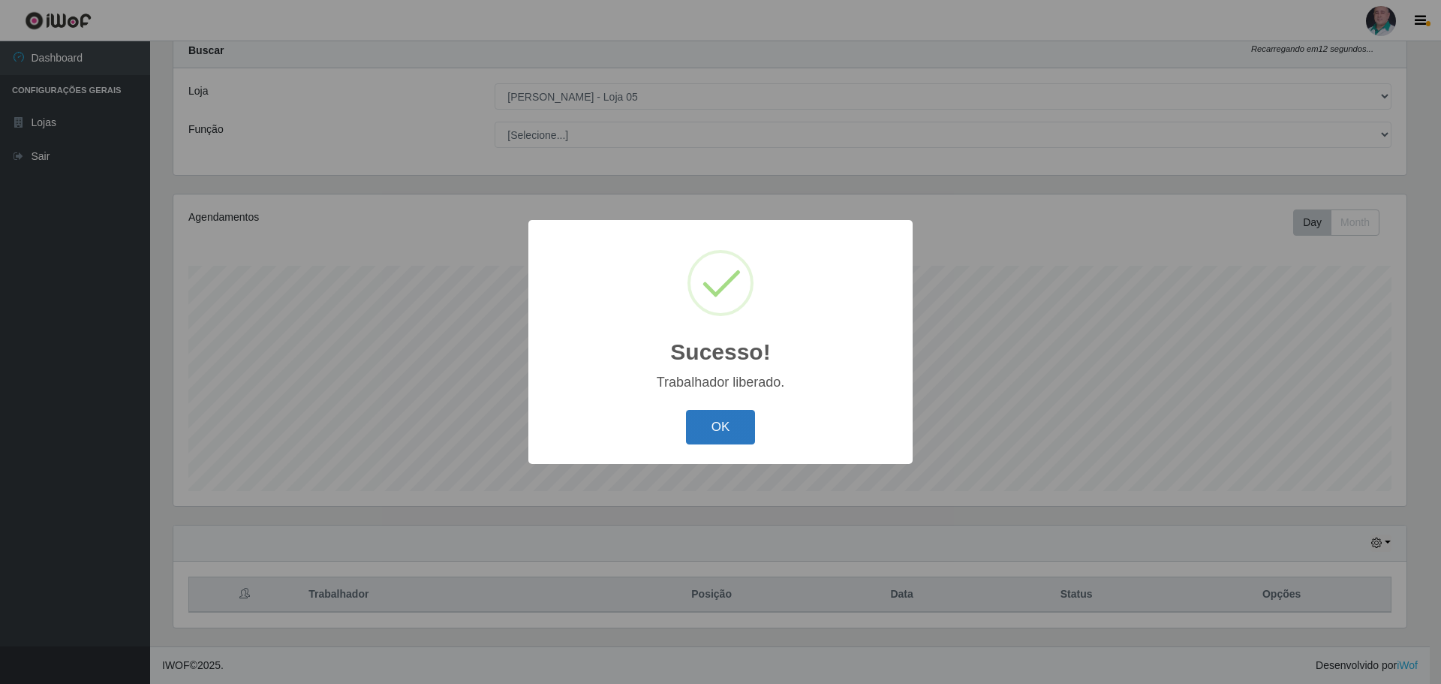
click at [739, 423] on button "OK" at bounding box center [721, 427] width 70 height 35
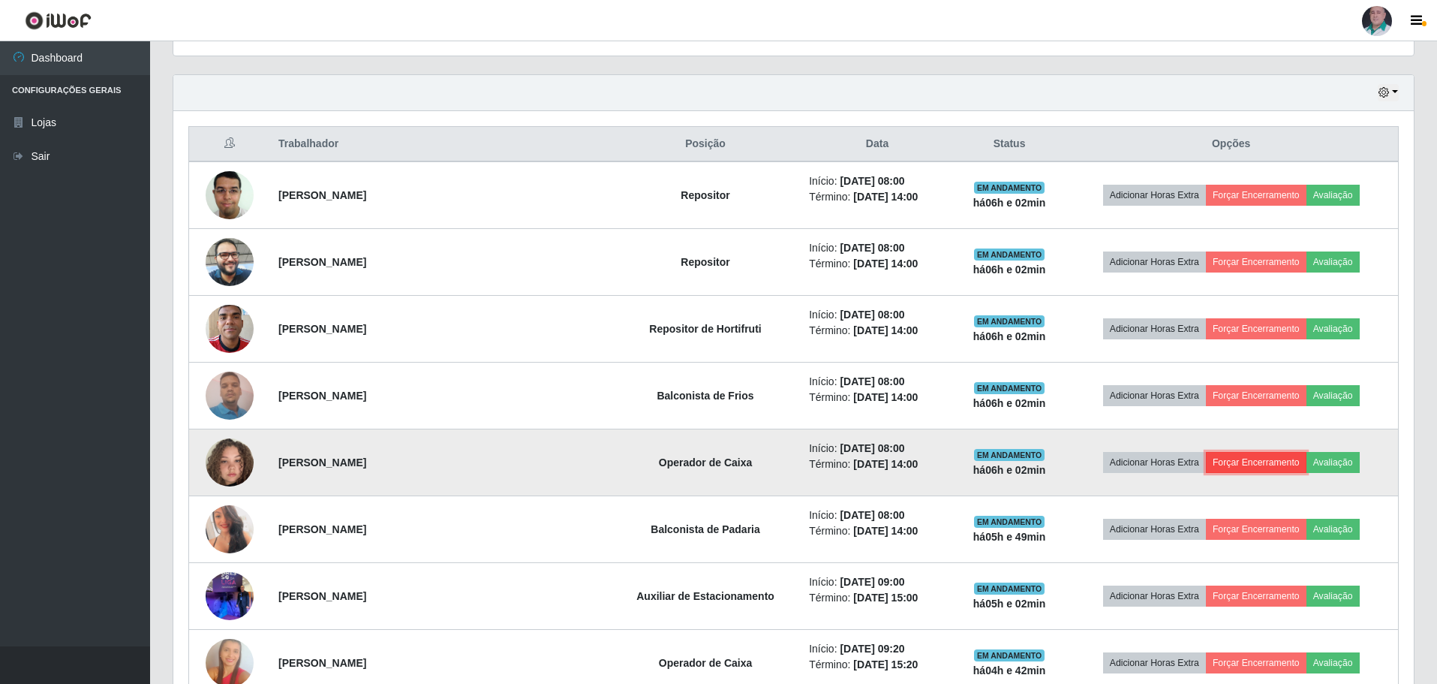
click at [1231, 457] on button "Forçar Encerramento" at bounding box center [1256, 462] width 101 height 21
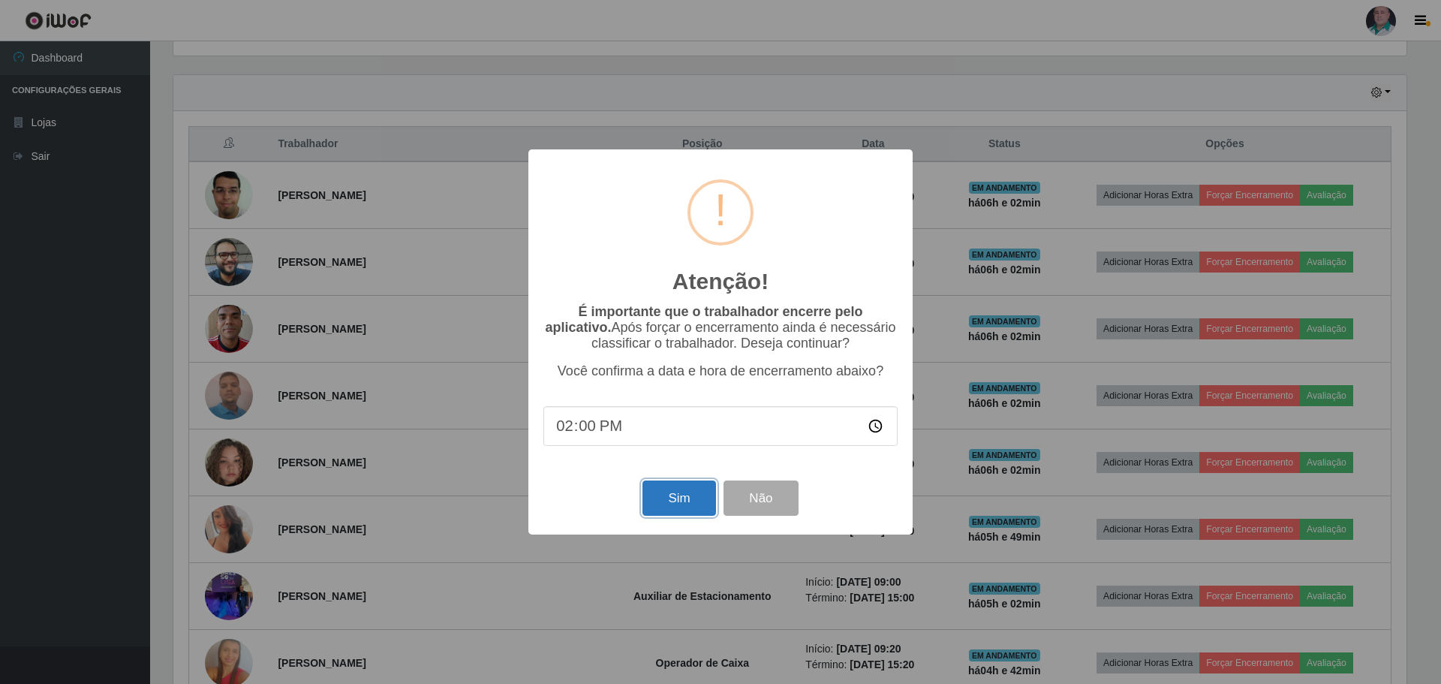
click at [672, 502] on button "Sim" at bounding box center [678, 497] width 73 height 35
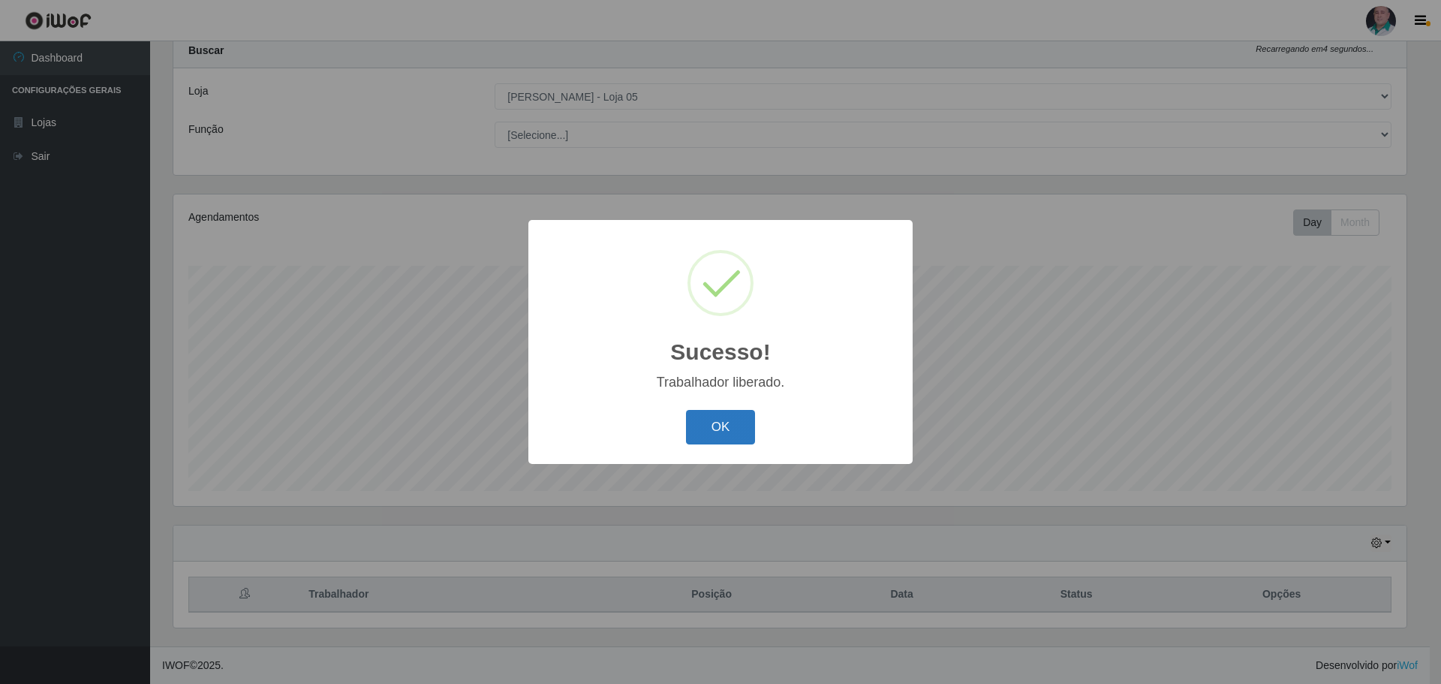
click at [705, 427] on button "OK" at bounding box center [721, 427] width 70 height 35
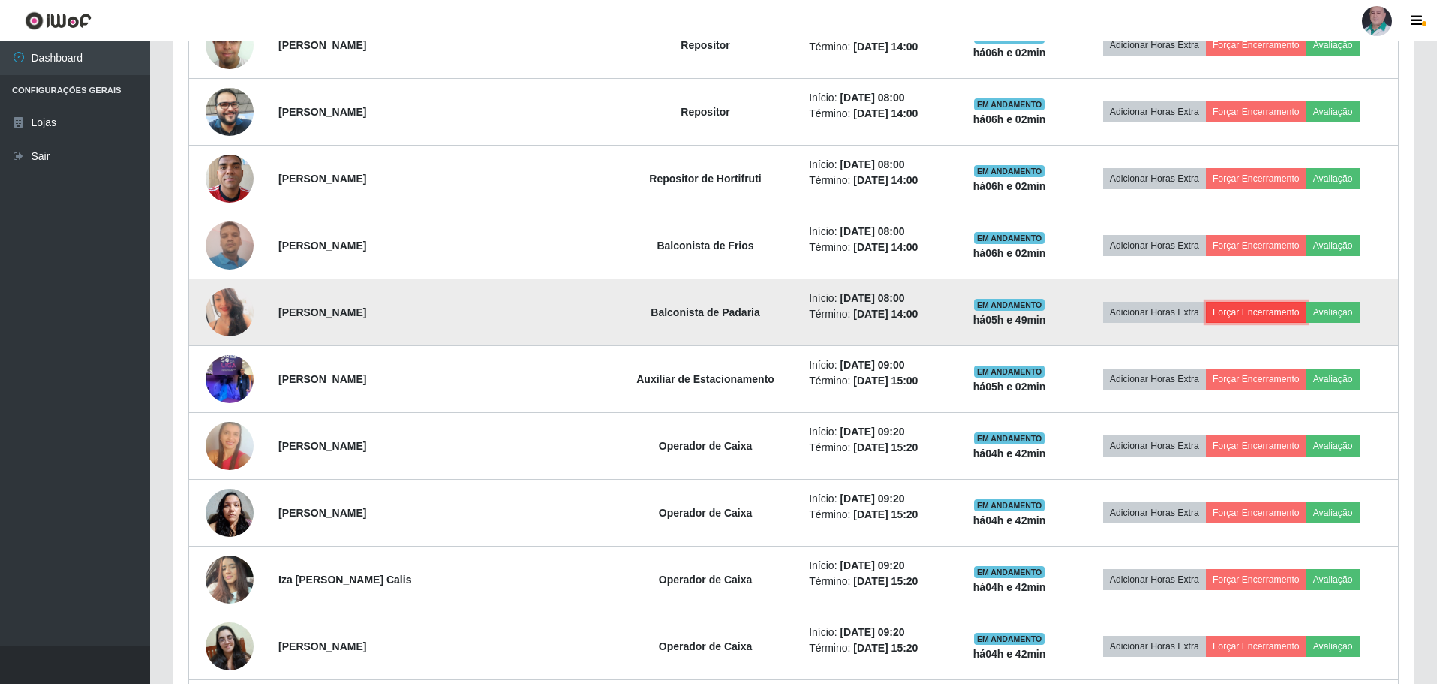
click at [1258, 304] on button "Forçar Encerramento" at bounding box center [1256, 312] width 101 height 21
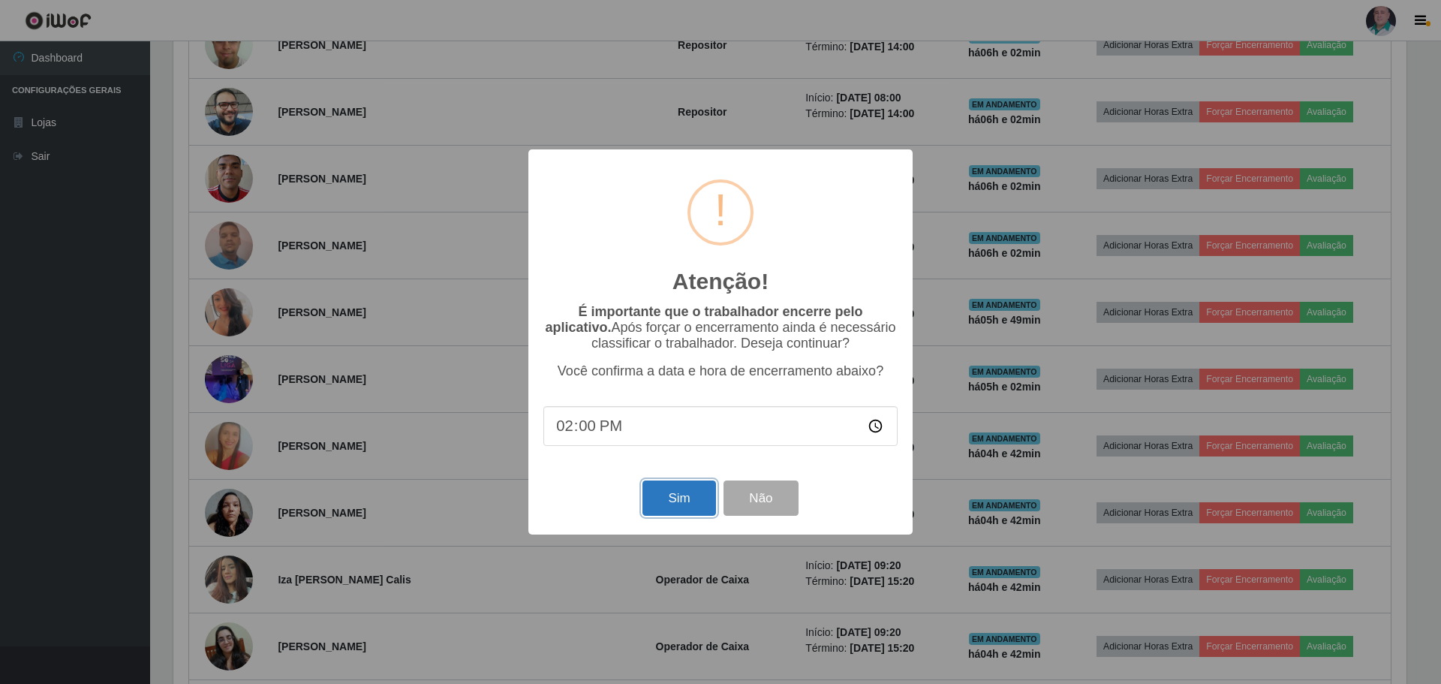
click at [685, 500] on button "Sim" at bounding box center [678, 497] width 73 height 35
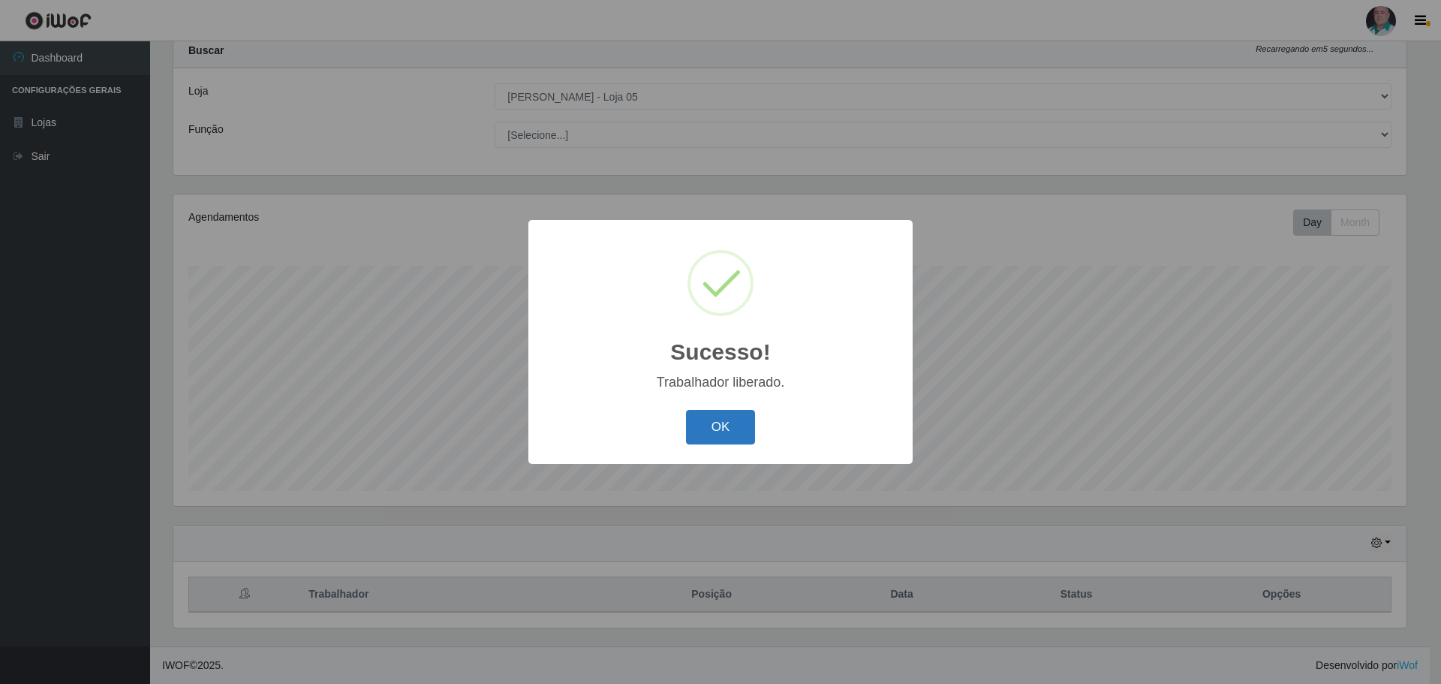
click at [747, 420] on button "OK" at bounding box center [721, 427] width 70 height 35
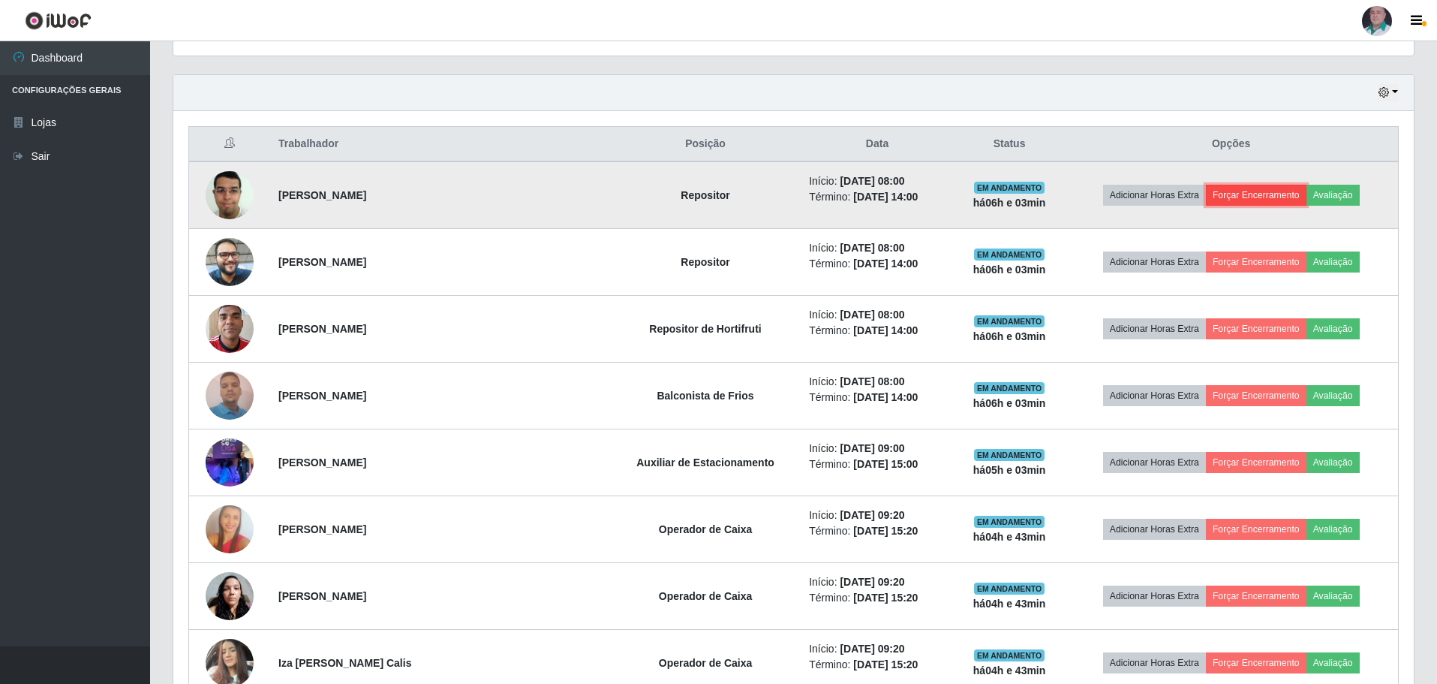
click at [1241, 191] on button "Forçar Encerramento" at bounding box center [1256, 195] width 101 height 21
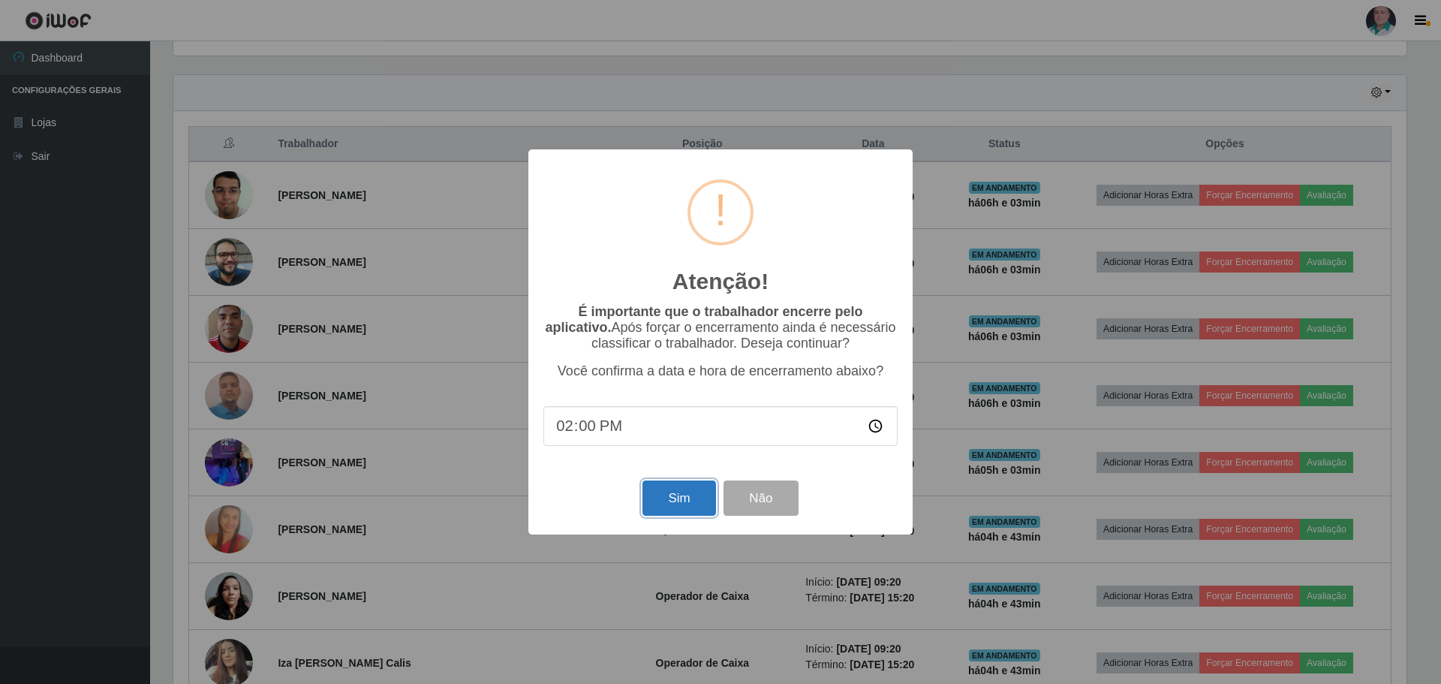
click at [688, 501] on button "Sim" at bounding box center [678, 497] width 73 height 35
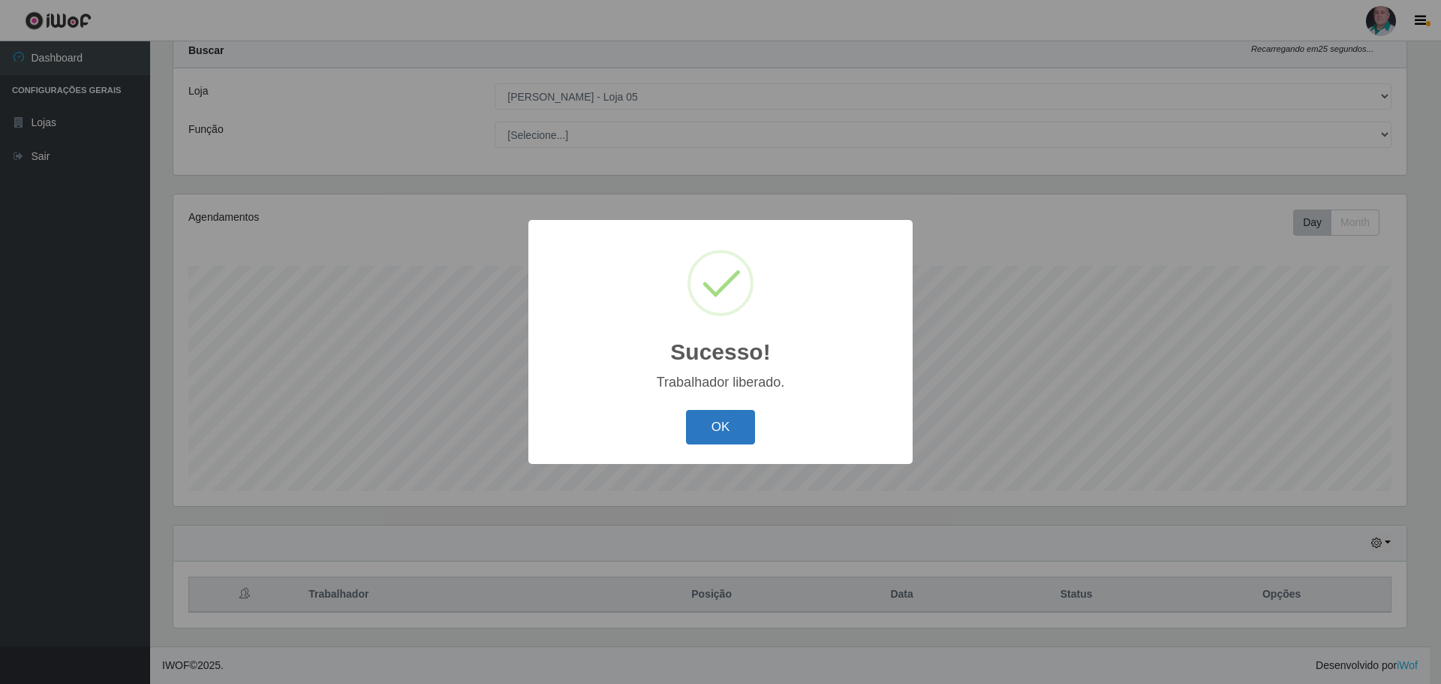
click at [717, 417] on button "OK" at bounding box center [721, 427] width 70 height 35
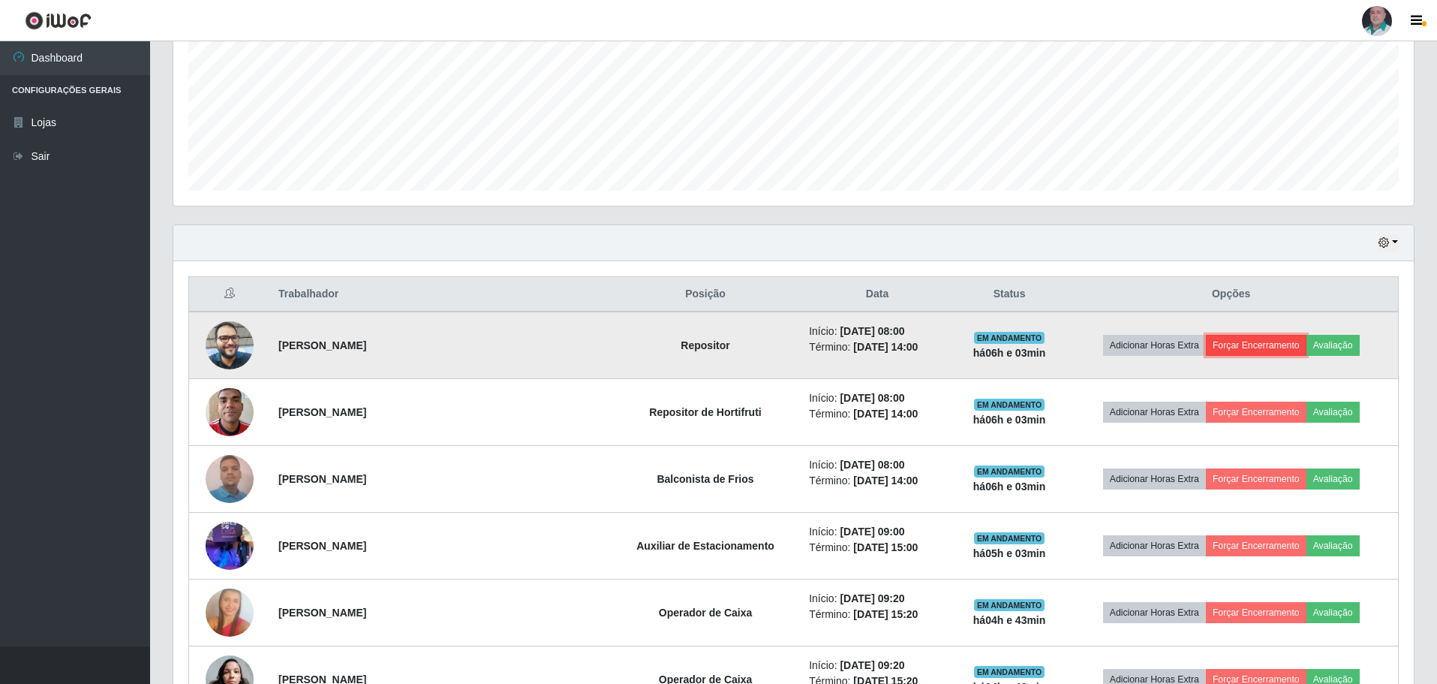
click at [1232, 343] on button "Forçar Encerramento" at bounding box center [1256, 345] width 101 height 21
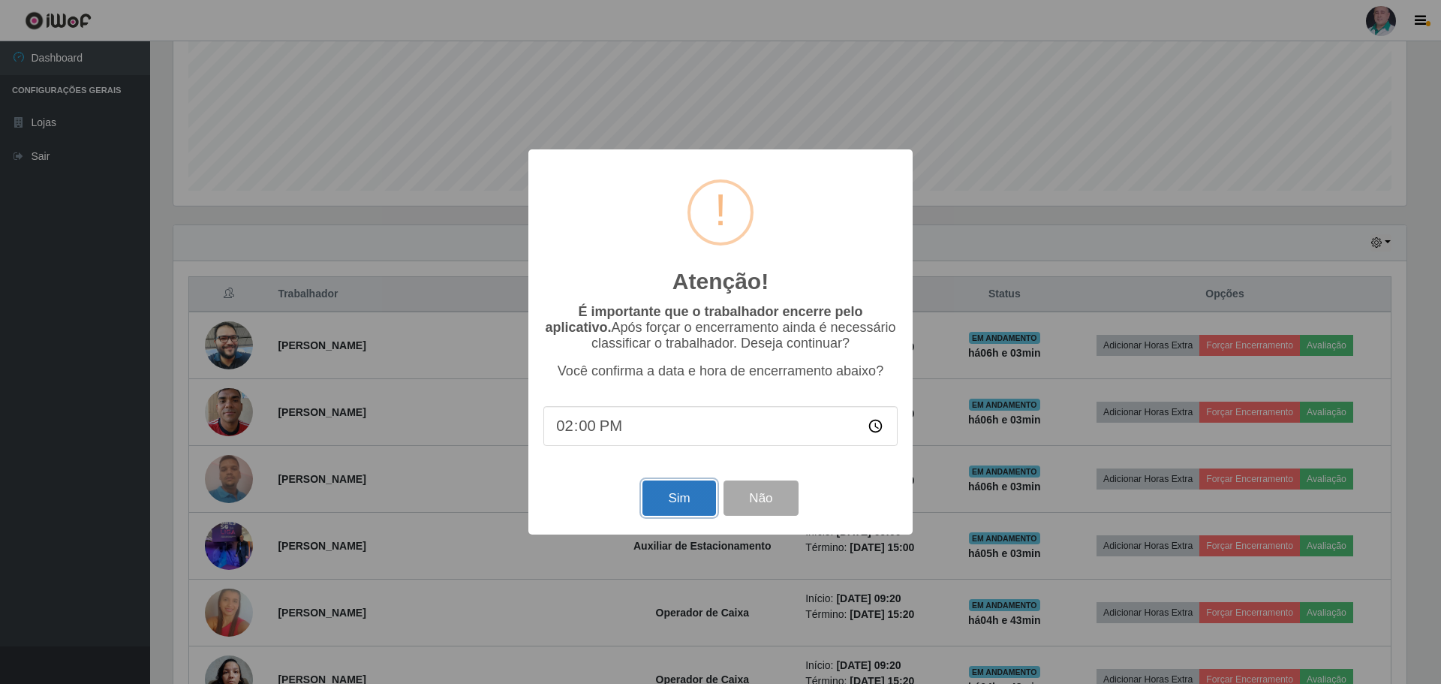
click at [690, 498] on button "Sim" at bounding box center [678, 497] width 73 height 35
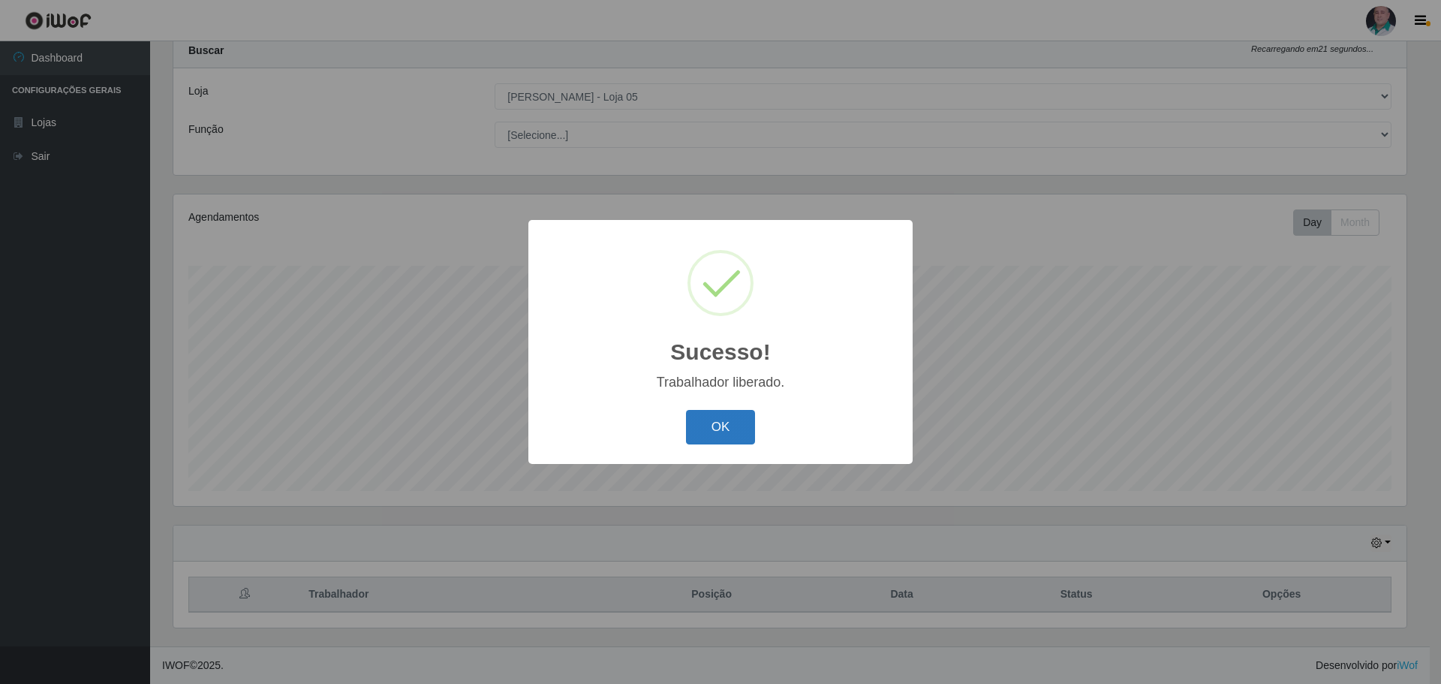
click at [726, 423] on button "OK" at bounding box center [721, 427] width 70 height 35
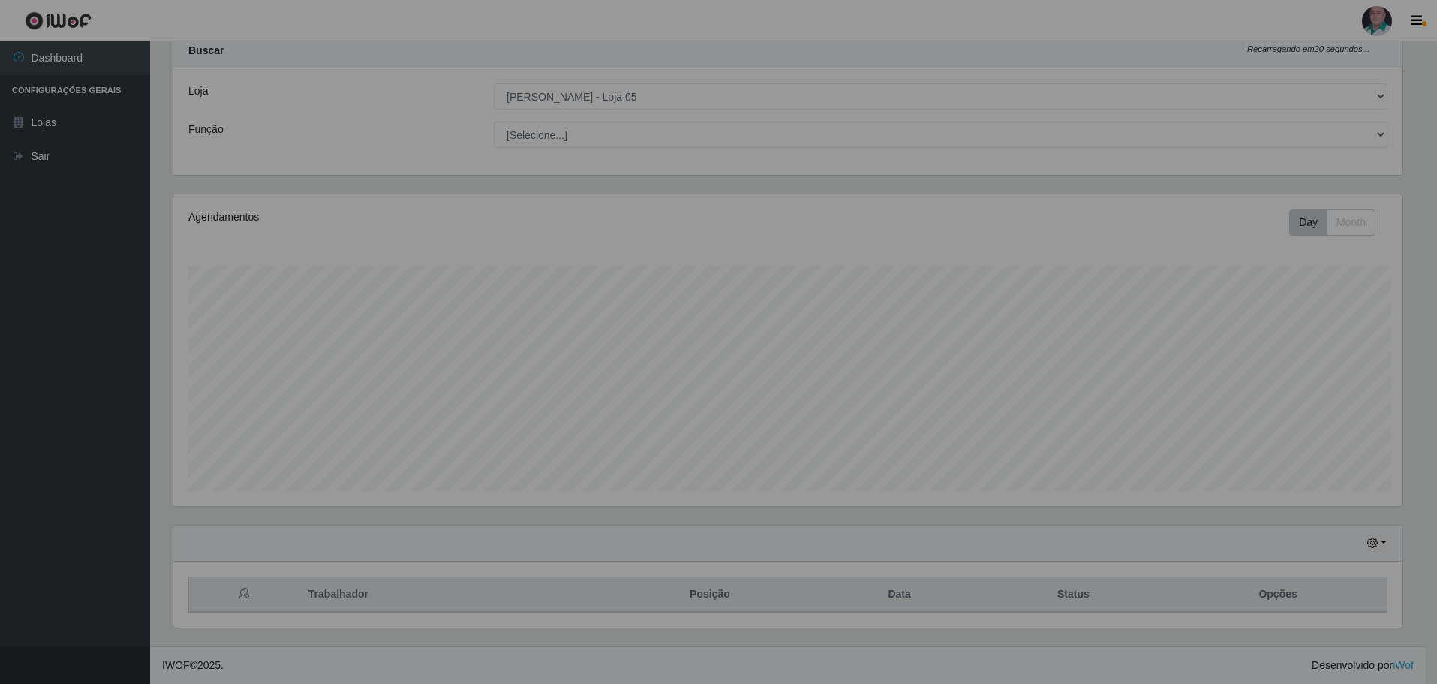
scroll to position [311, 1241]
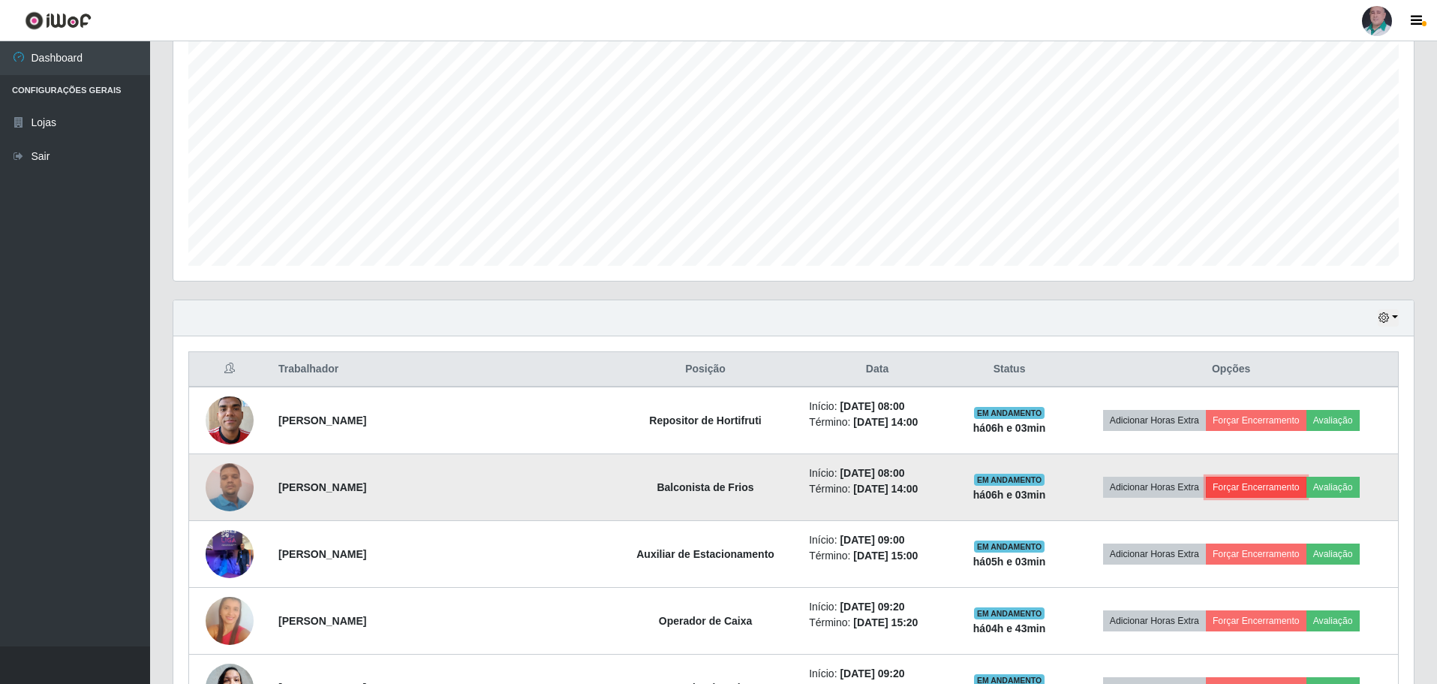
click at [1253, 486] on button "Forçar Encerramento" at bounding box center [1256, 487] width 101 height 21
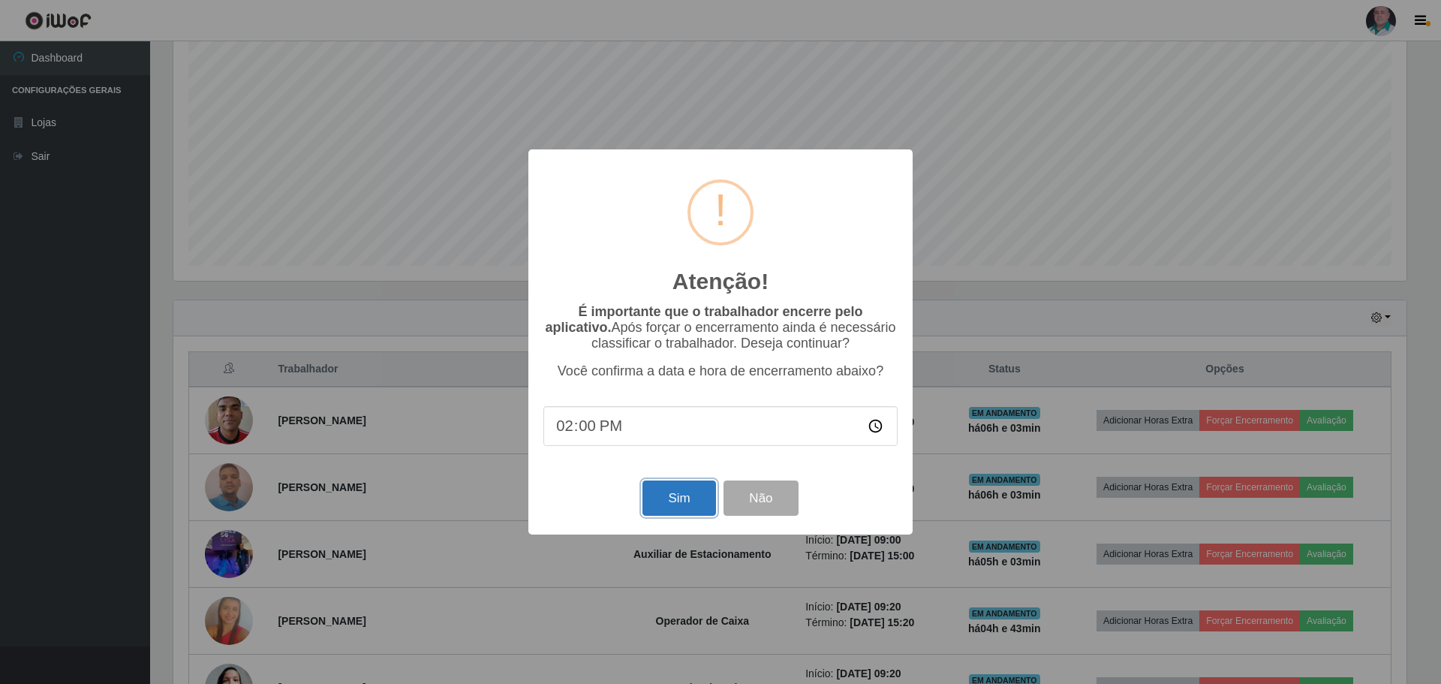
click at [672, 503] on button "Sim" at bounding box center [678, 497] width 73 height 35
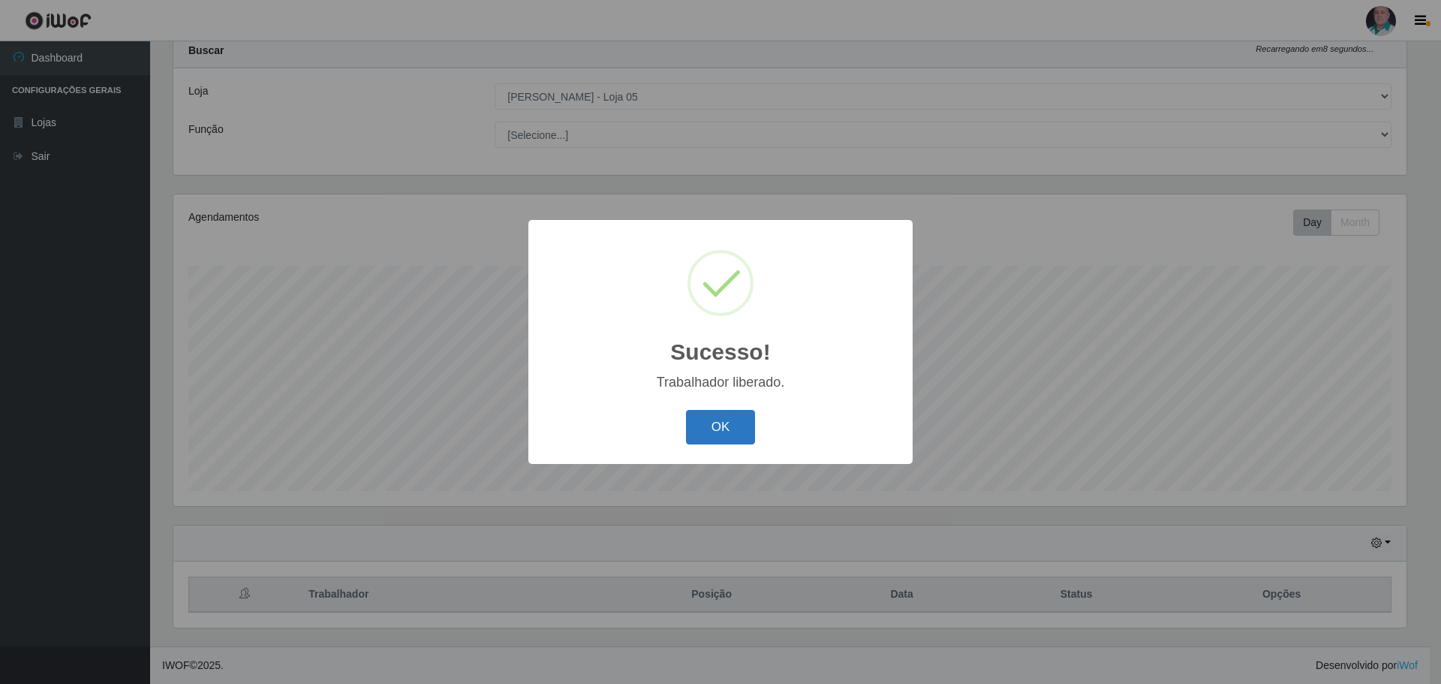
click at [693, 424] on button "OK" at bounding box center [721, 427] width 70 height 35
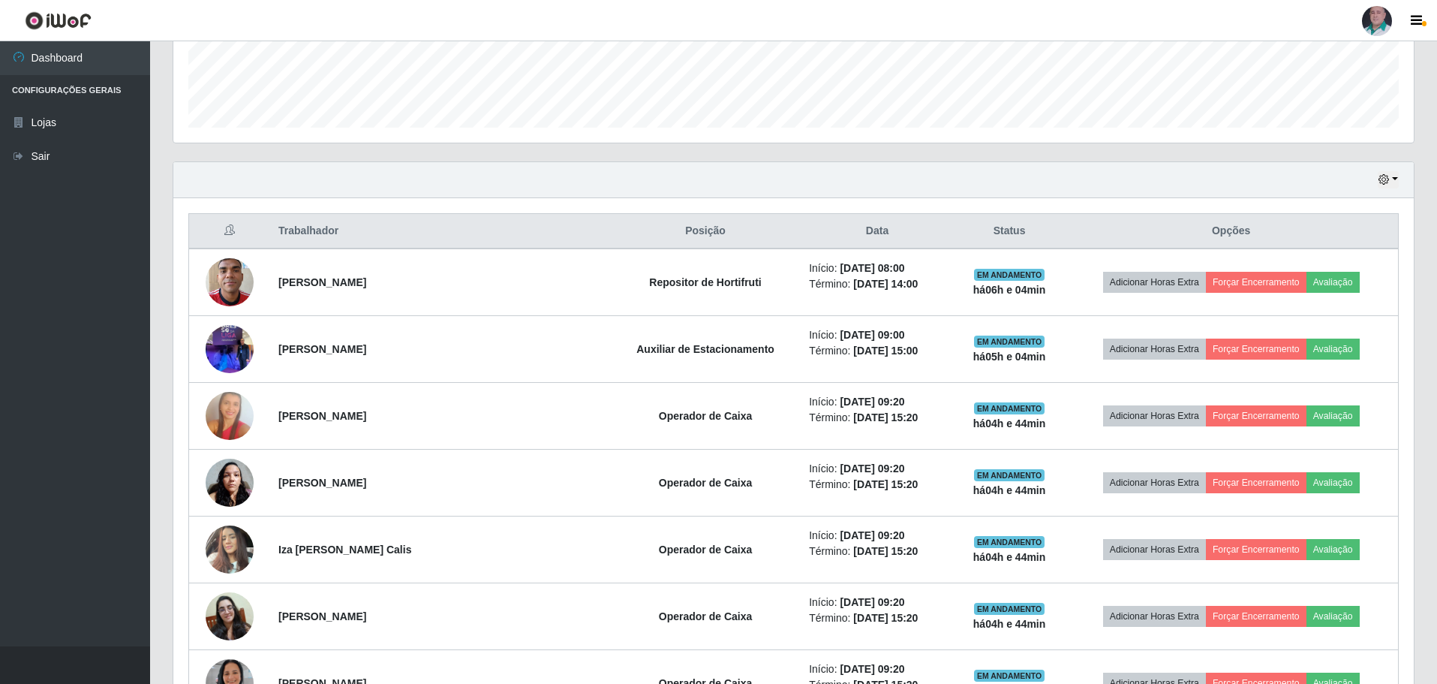
scroll to position [346, 0]
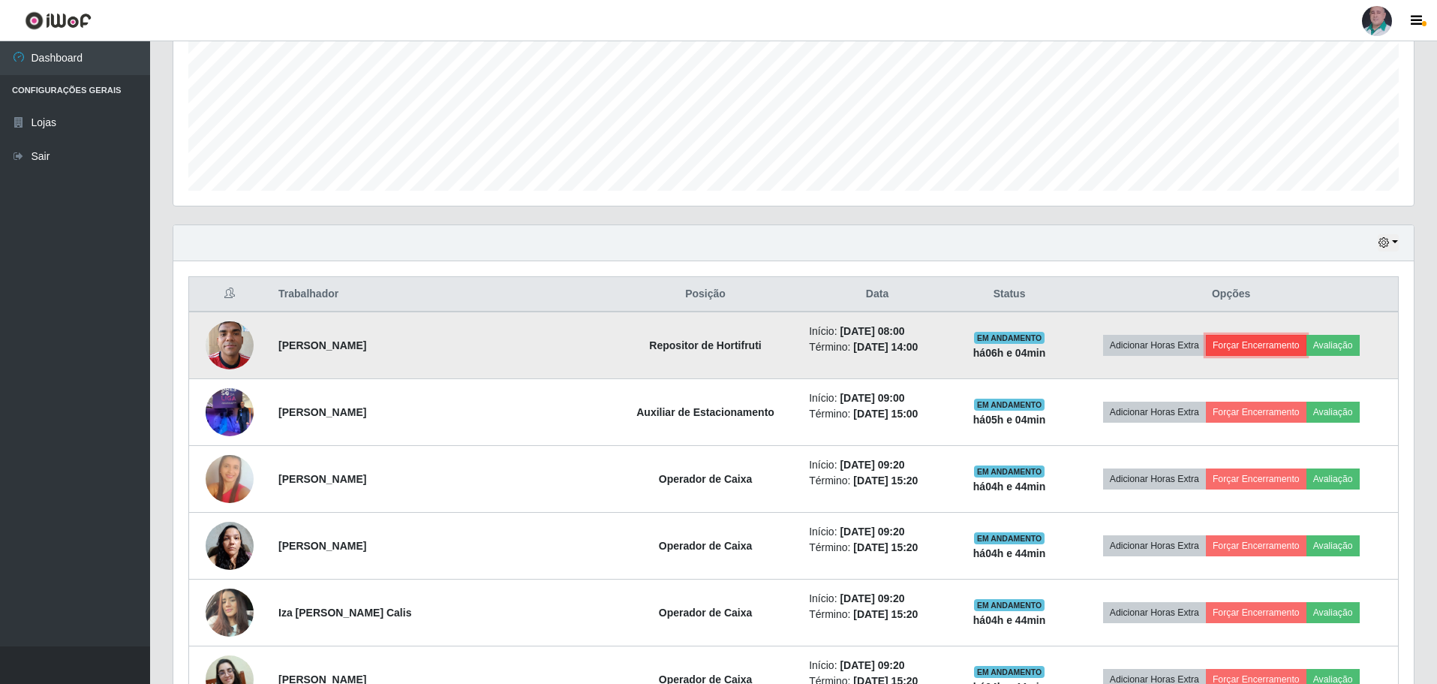
click at [1224, 342] on button "Forçar Encerramento" at bounding box center [1256, 345] width 101 height 21
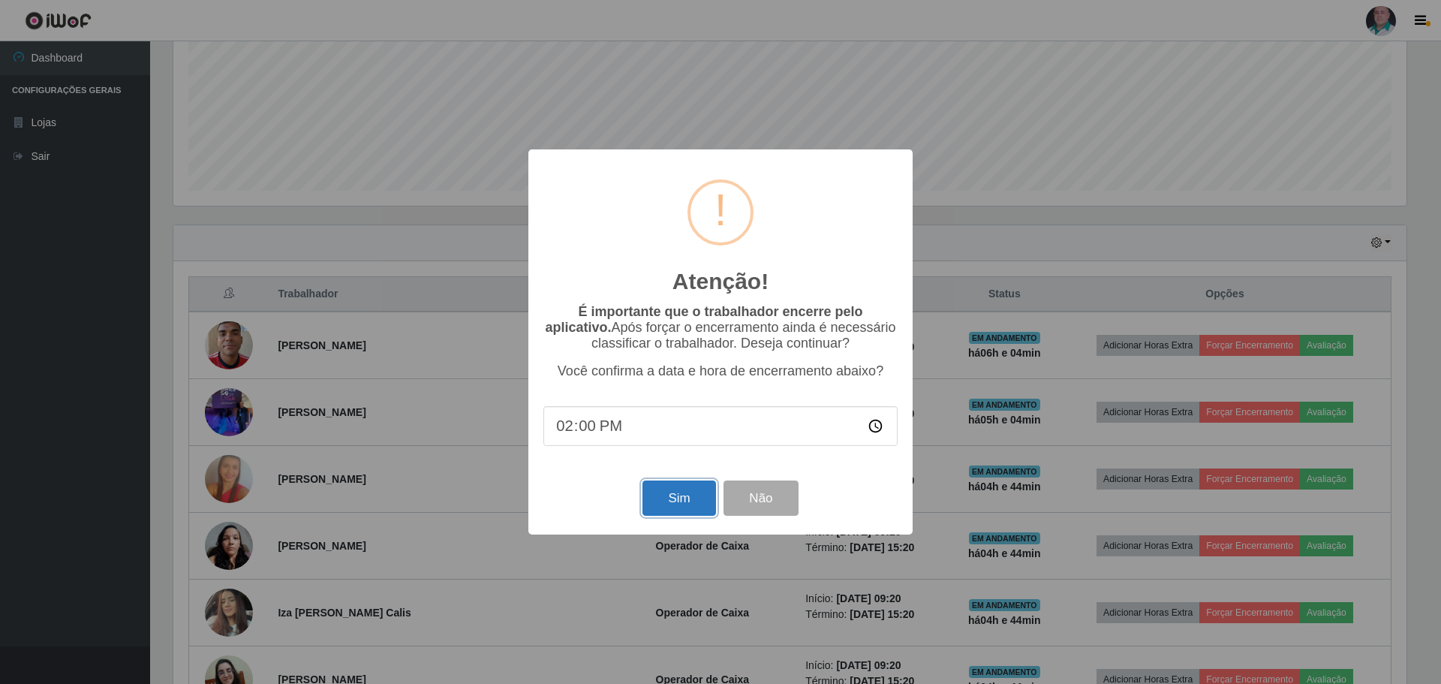
click at [670, 504] on button "Sim" at bounding box center [678, 497] width 73 height 35
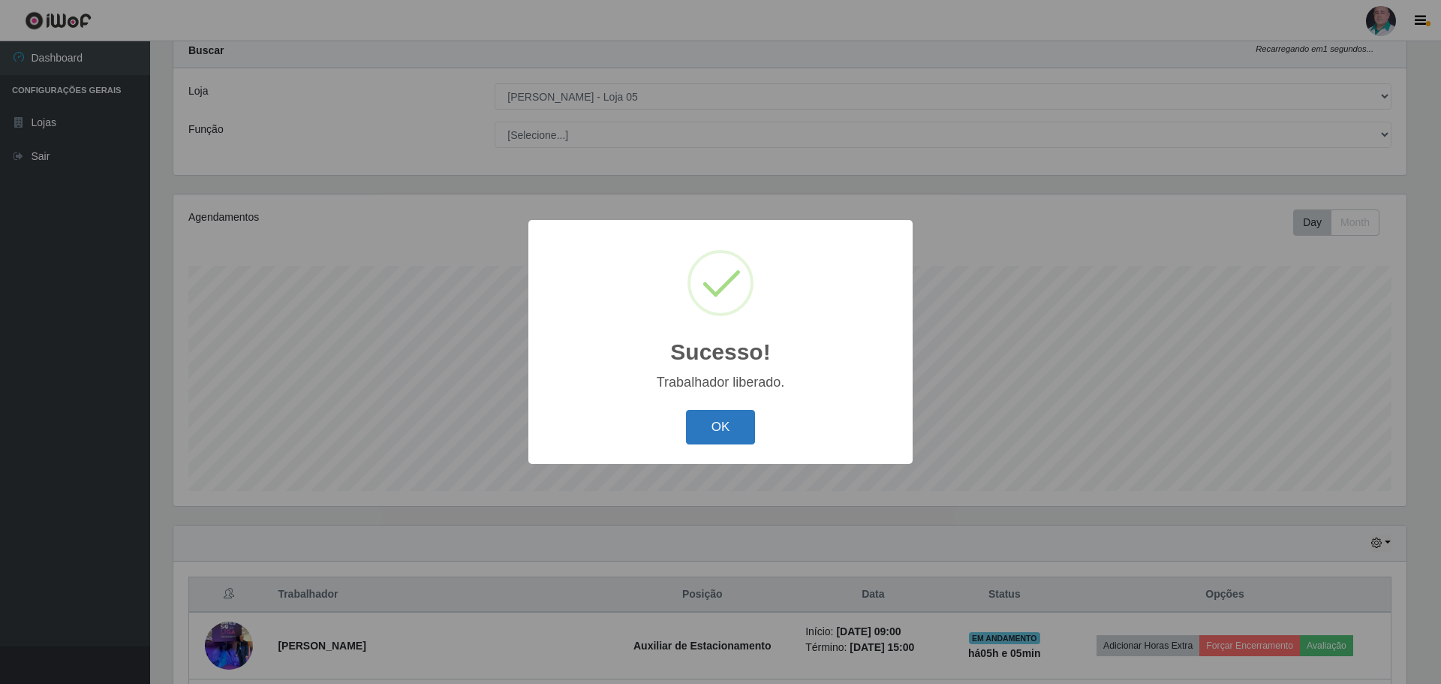
click at [724, 428] on button "OK" at bounding box center [721, 427] width 70 height 35
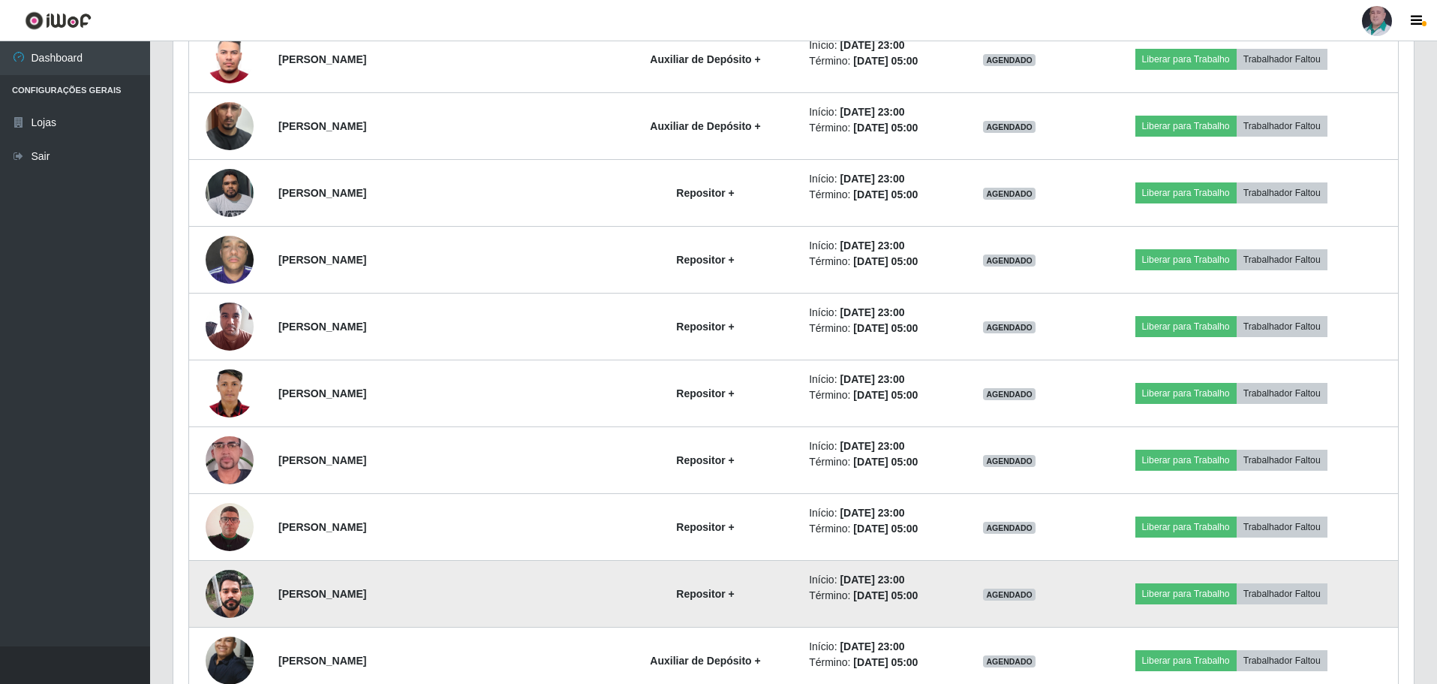
scroll to position [3035, 0]
